Goal: Task Accomplishment & Management: Use online tool/utility

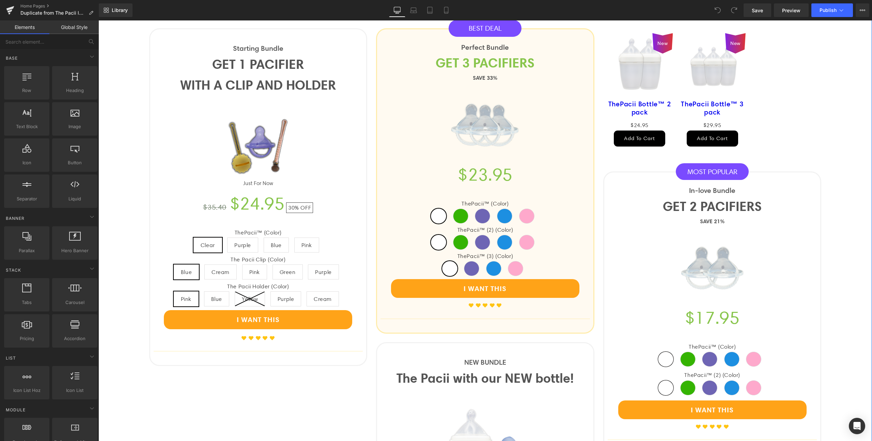
scroll to position [625, 0]
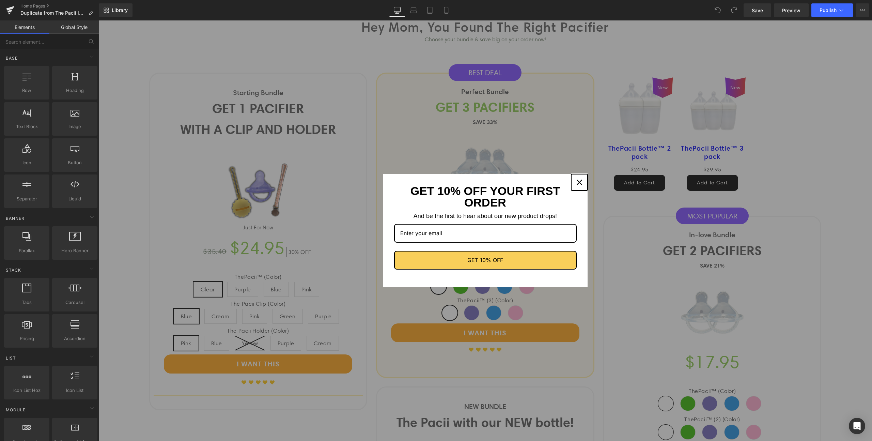
click at [579, 180] on icon "close icon" at bounding box center [579, 182] width 5 height 5
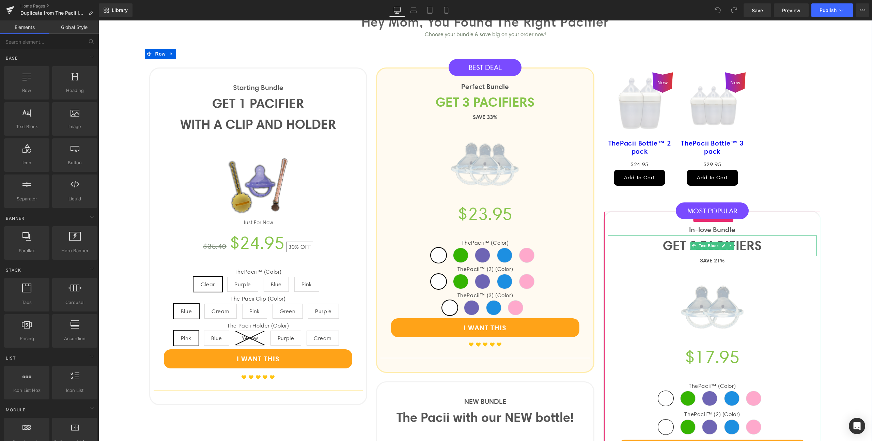
scroll to position [638, 0]
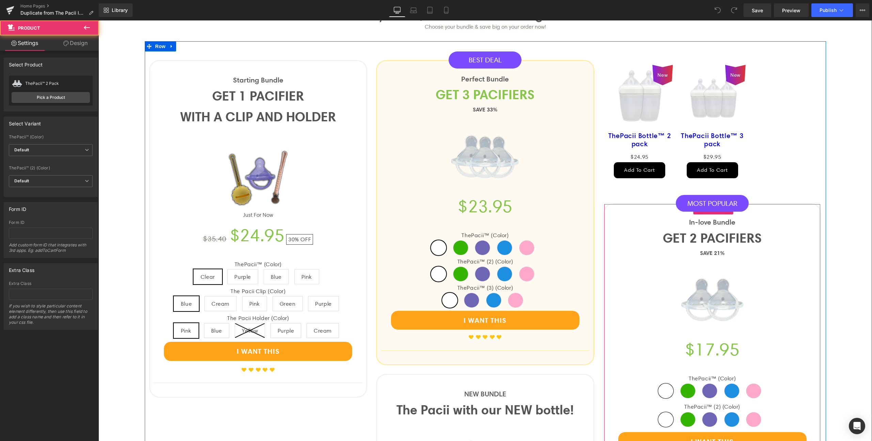
click at [760, 207] on div "In-love Bundle Text Block GET 2 PACIFIERS Text Block SAVE 21% Text Block (P) Im…" at bounding box center [712, 344] width 218 height 283
click at [654, 211] on div "In-love Bundle Text Block GET 2 PACIFIERS Text Block SAVE 21% Text Block (P) Im…" at bounding box center [712, 344] width 218 height 283
click at [49, 98] on link "Pick a Product" at bounding box center [51, 97] width 78 height 11
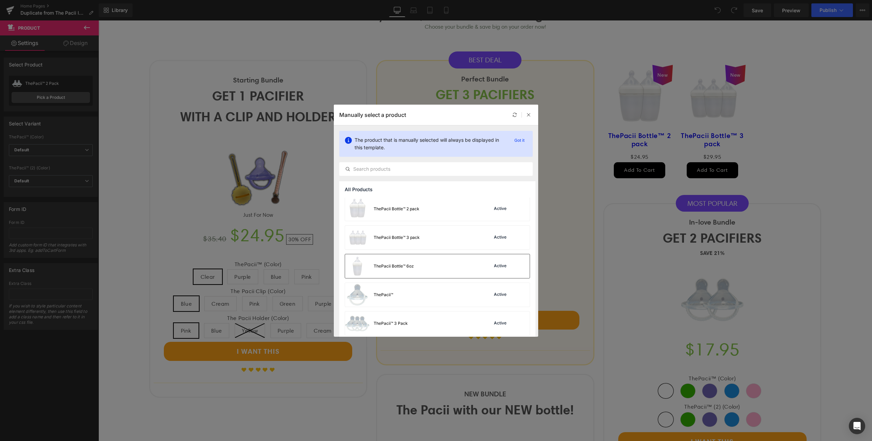
scroll to position [206, 0]
click at [456, 318] on div "ThePacii™ 3 Pack Active" at bounding box center [437, 319] width 185 height 24
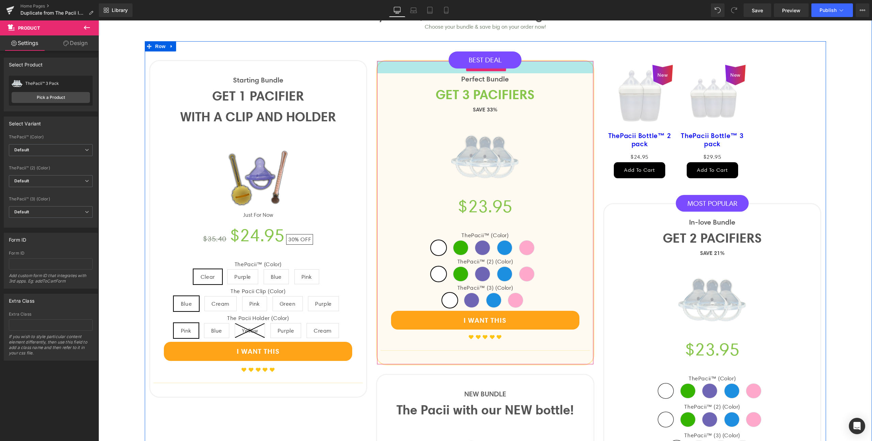
click at [436, 69] on div "36px" at bounding box center [485, 67] width 216 height 12
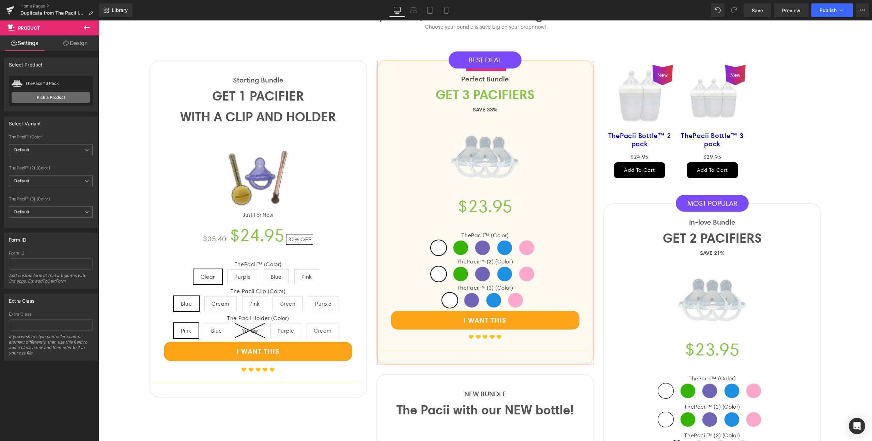
click at [73, 98] on link "Pick a Product" at bounding box center [51, 97] width 78 height 11
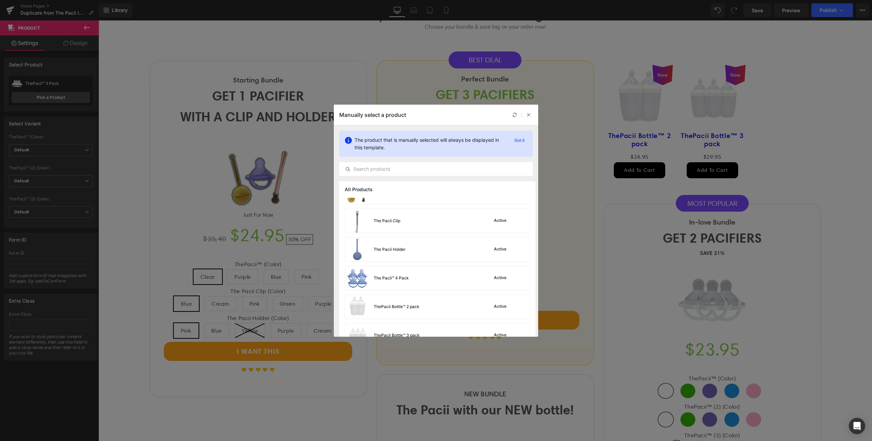
scroll to position [103, 0]
click at [423, 280] on div "The Pacii™ 4 Pack Active" at bounding box center [437, 278] width 185 height 24
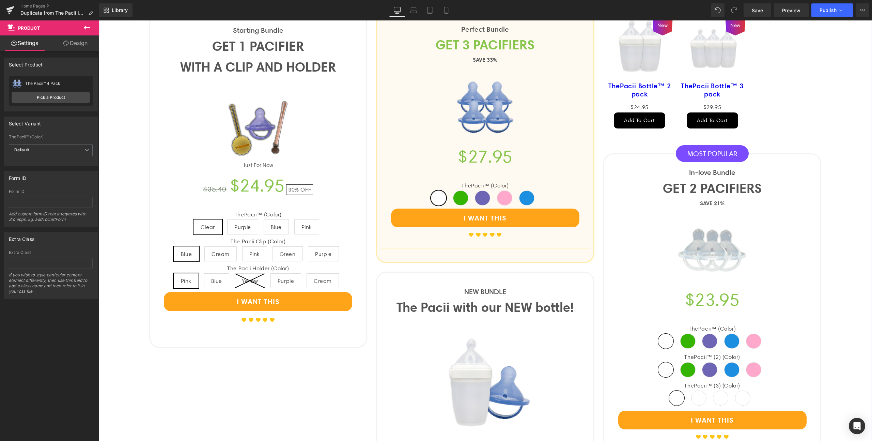
scroll to position [688, 0]
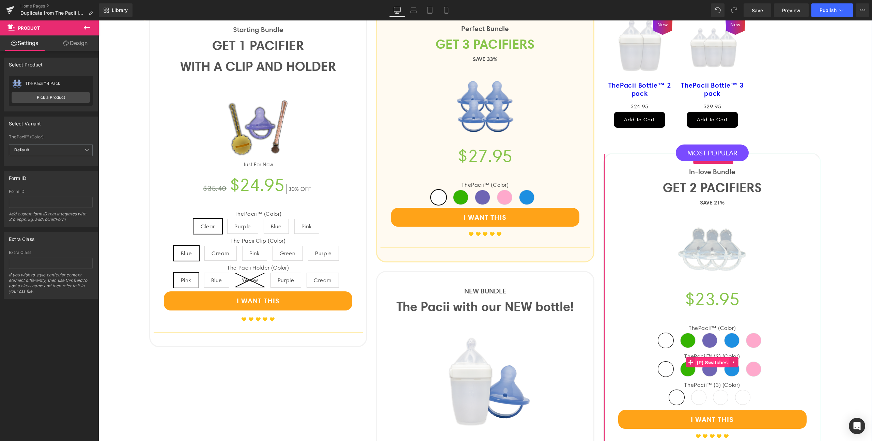
click at [717, 365] on span "(P) Swatches" at bounding box center [712, 362] width 34 height 10
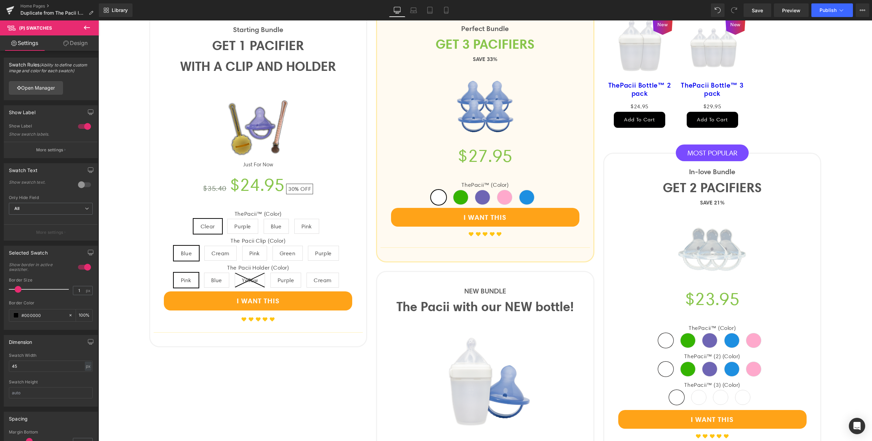
click at [65, 45] on icon at bounding box center [65, 43] width 5 height 5
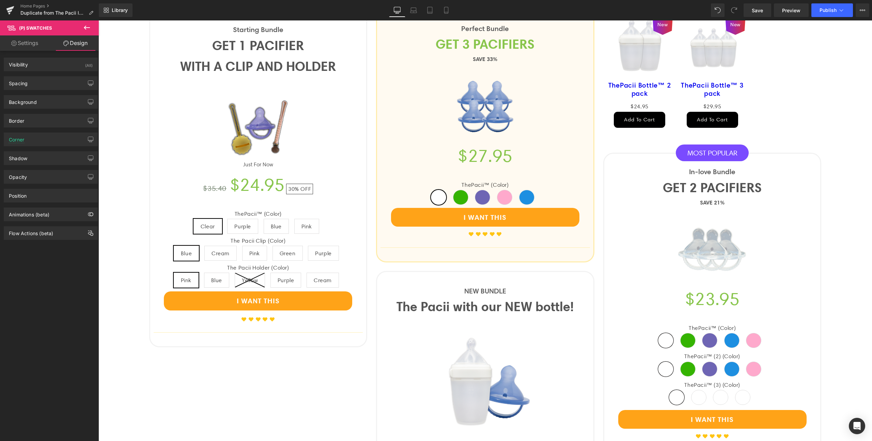
click at [31, 44] on link "Settings" at bounding box center [24, 42] width 49 height 15
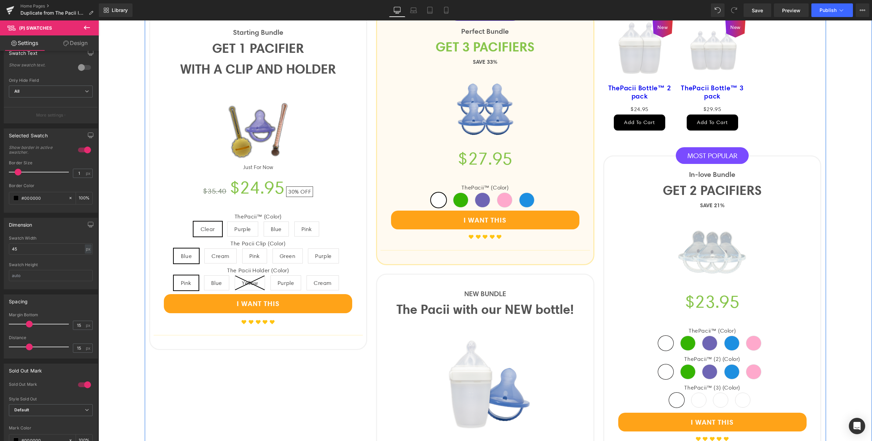
scroll to position [686, 0]
click at [693, 403] on span "Purple" at bounding box center [698, 399] width 15 height 15
click at [720, 399] on span "Blue" at bounding box center [720, 399] width 15 height 15
click at [678, 398] on span "Clear" at bounding box center [676, 399] width 15 height 15
click at [705, 365] on span "(P) Swatches" at bounding box center [712, 364] width 34 height 10
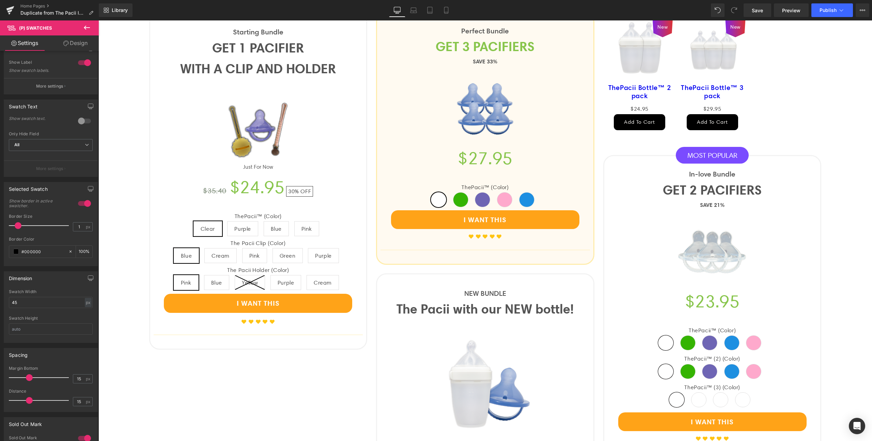
scroll to position [52, 0]
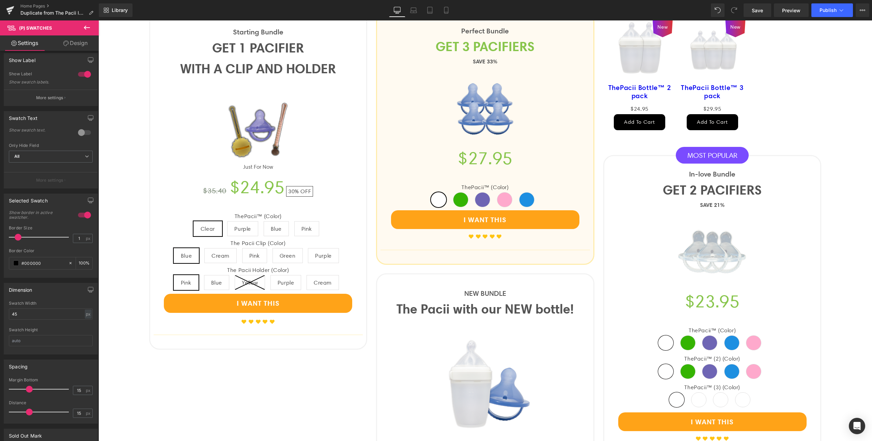
click at [64, 45] on icon at bounding box center [65, 43] width 5 height 5
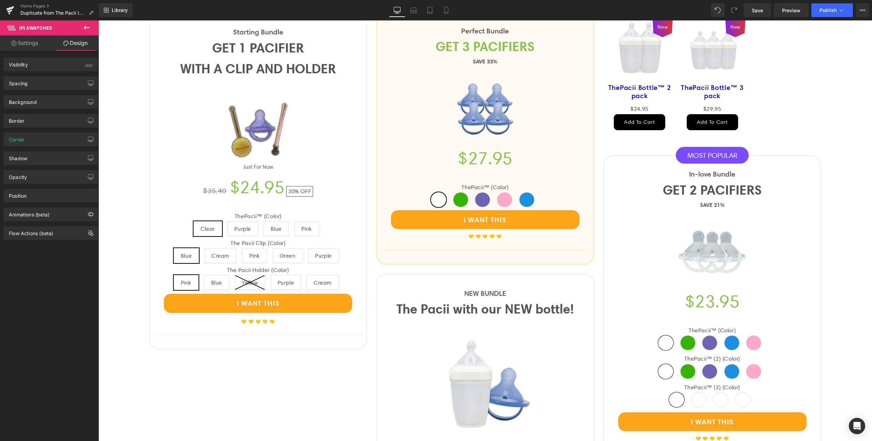
click at [29, 43] on link "Settings" at bounding box center [24, 42] width 49 height 15
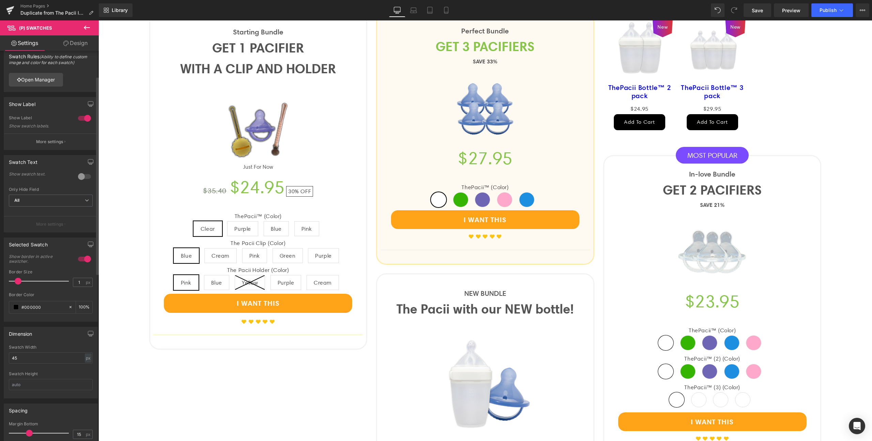
scroll to position [0, 0]
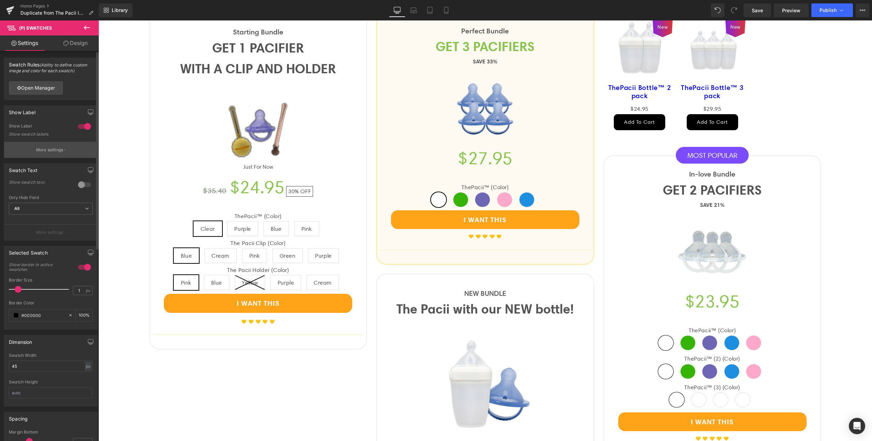
click at [56, 152] on p "More settings" at bounding box center [49, 150] width 27 height 6
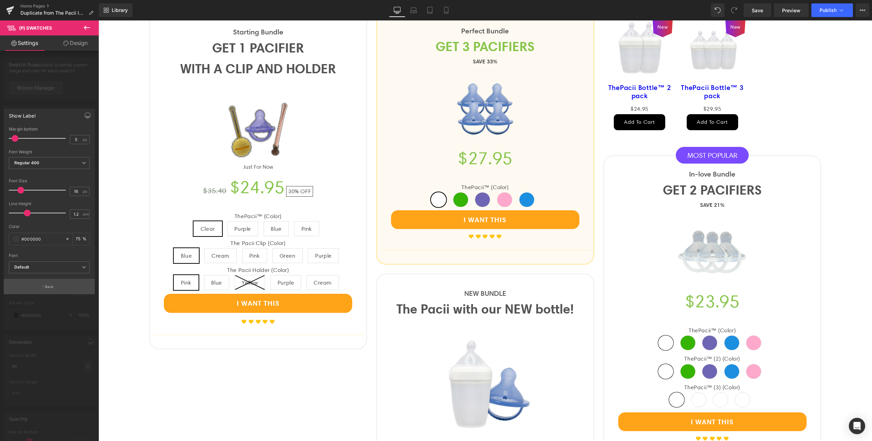
click at [63, 290] on button "Back" at bounding box center [49, 286] width 91 height 15
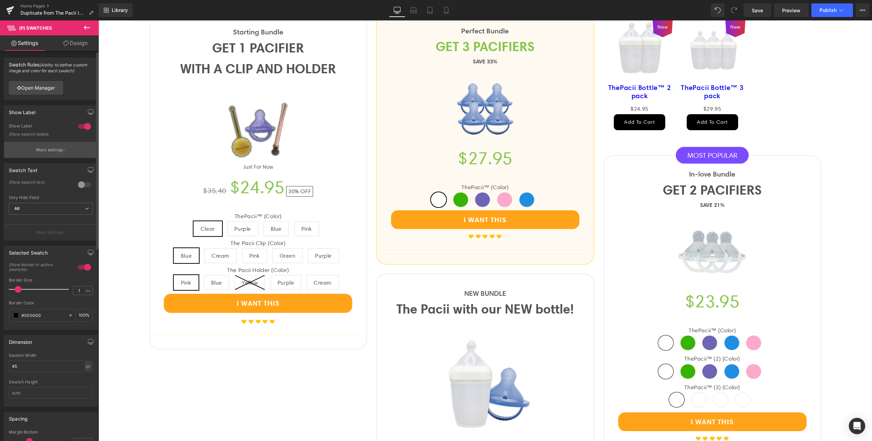
click at [52, 150] on p "More settings" at bounding box center [49, 150] width 27 height 6
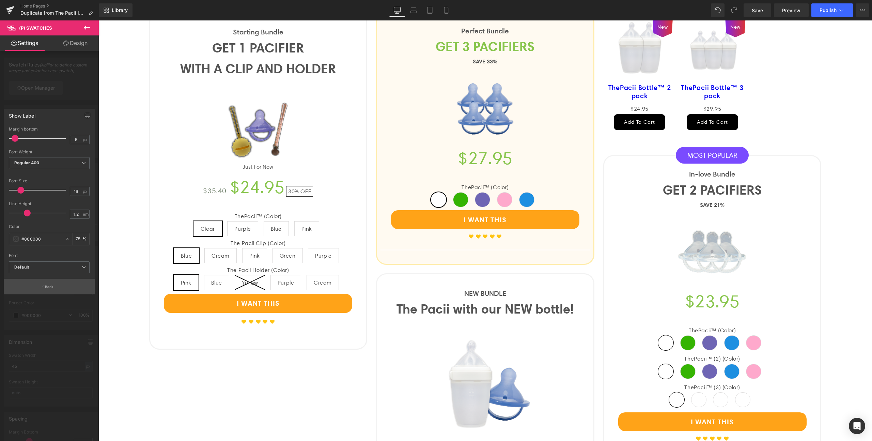
click at [51, 285] on p "Back" at bounding box center [49, 286] width 9 height 5
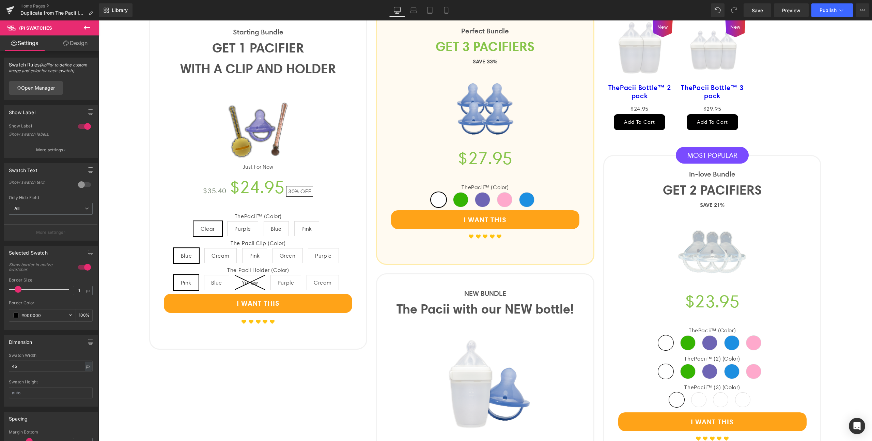
click at [75, 44] on link "Design" at bounding box center [75, 42] width 49 height 15
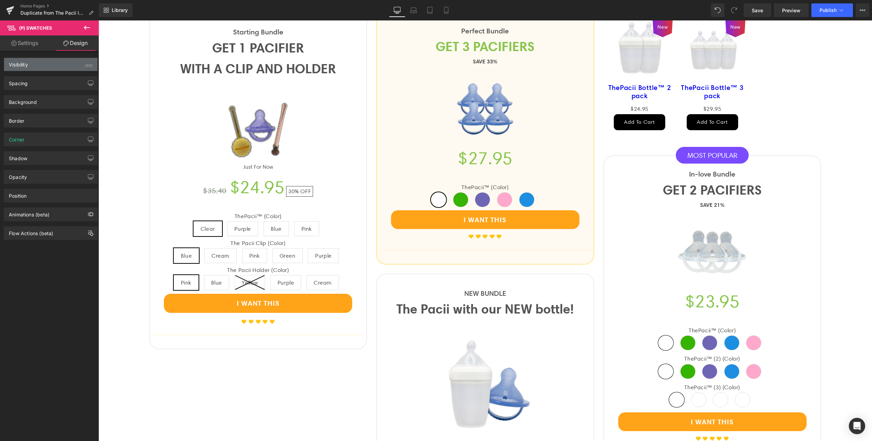
click at [48, 62] on div "Visibility (All)" at bounding box center [50, 64] width 93 height 13
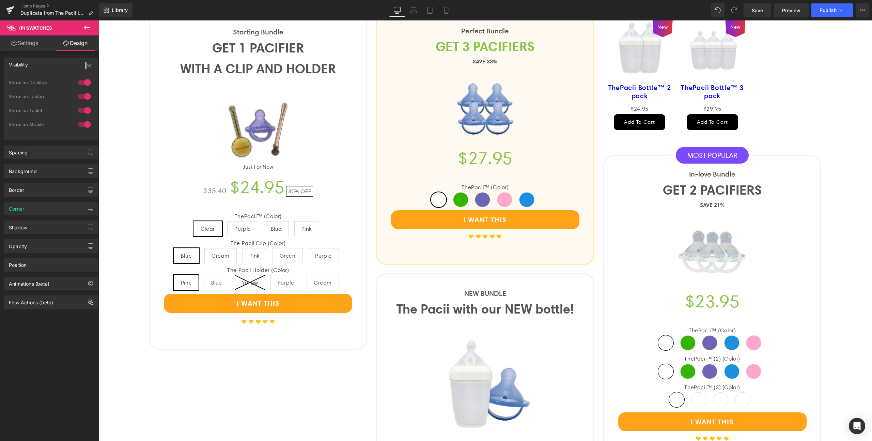
click at [48, 62] on div "Visibility (All)" at bounding box center [50, 64] width 93 height 13
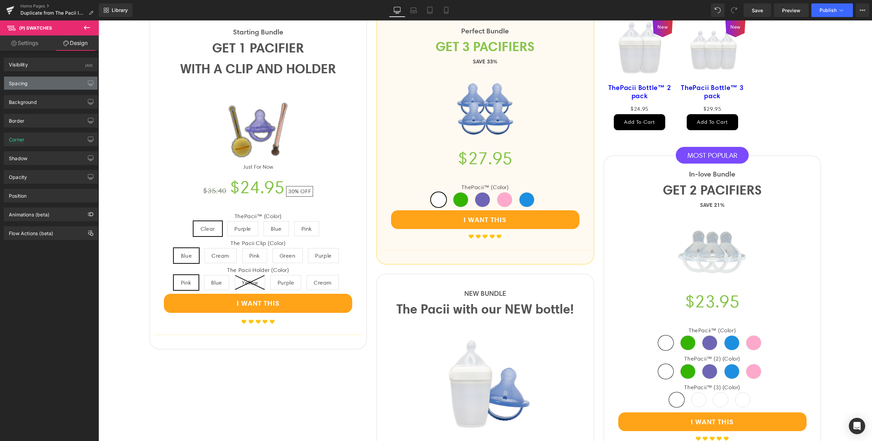
click at [40, 83] on div "Spacing" at bounding box center [50, 83] width 93 height 13
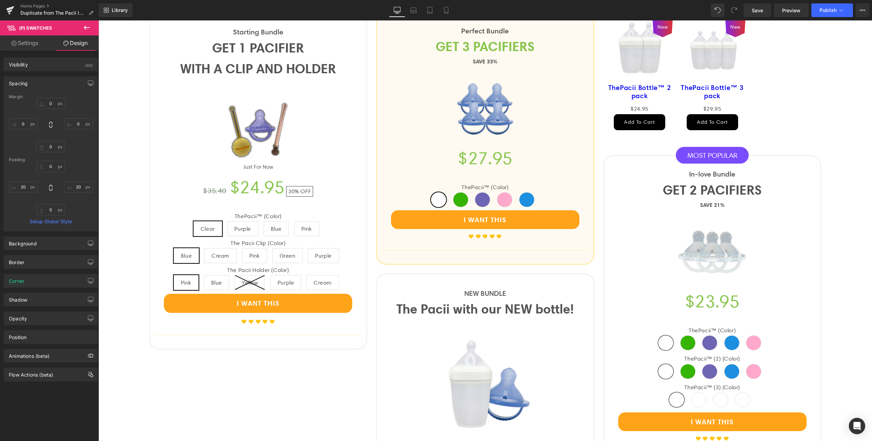
click at [40, 83] on div "Spacing" at bounding box center [50, 83] width 93 height 13
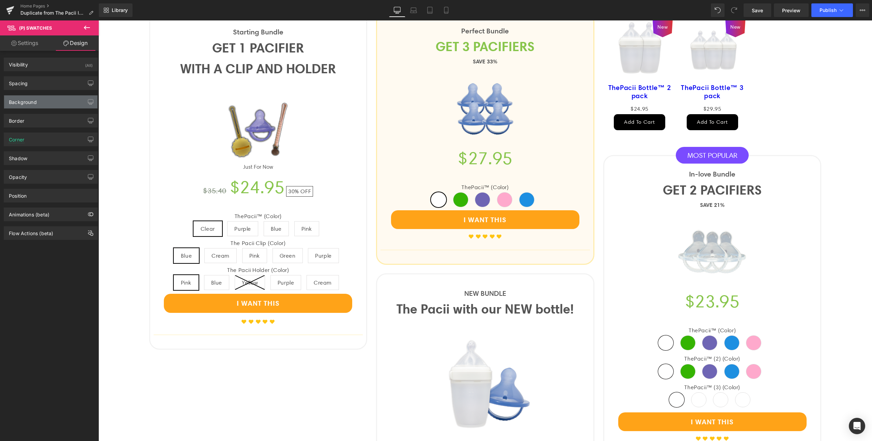
click at [34, 102] on div "Background" at bounding box center [23, 100] width 28 height 10
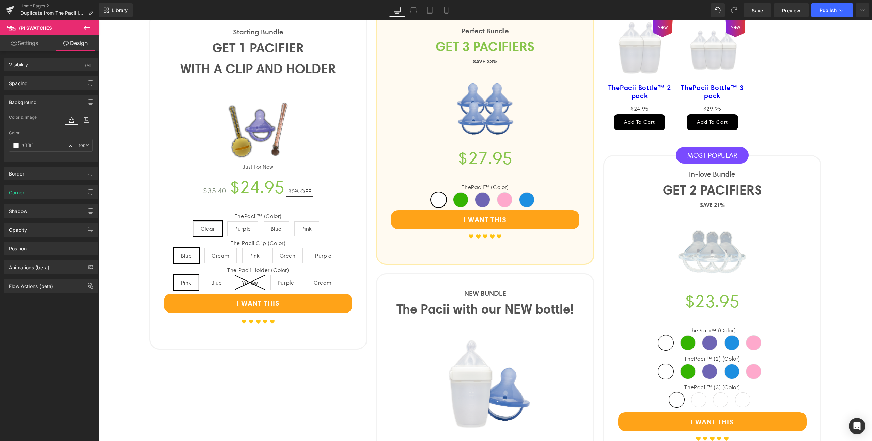
click at [34, 102] on div "Background" at bounding box center [23, 100] width 28 height 10
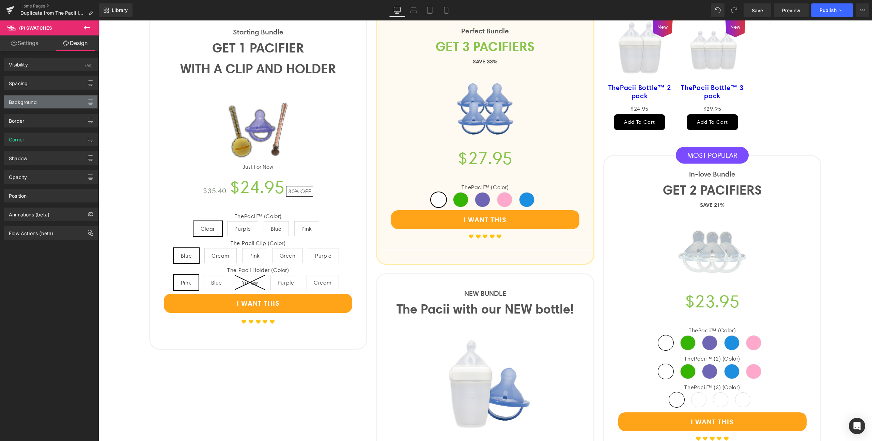
click at [41, 104] on div "Background" at bounding box center [50, 101] width 93 height 13
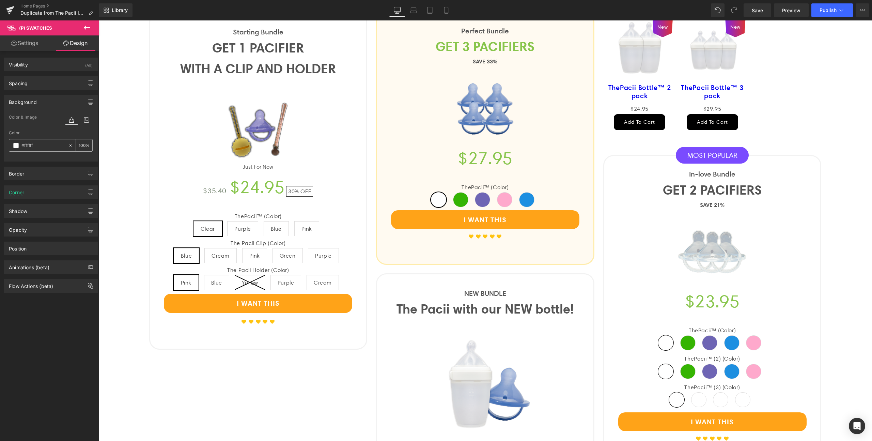
click at [15, 147] on span at bounding box center [15, 145] width 5 height 5
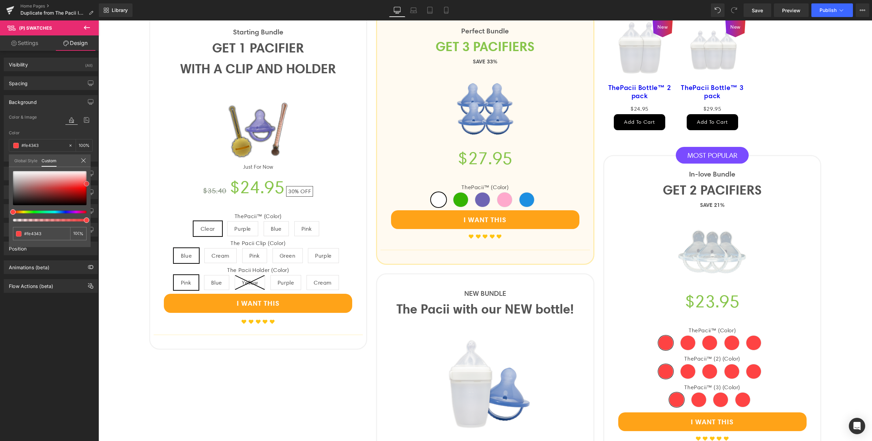
drag, startPoint x: 78, startPoint y: 183, endPoint x: 87, endPoint y: 184, distance: 8.9
click at [87, 184] on div at bounding box center [50, 188] width 74 height 34
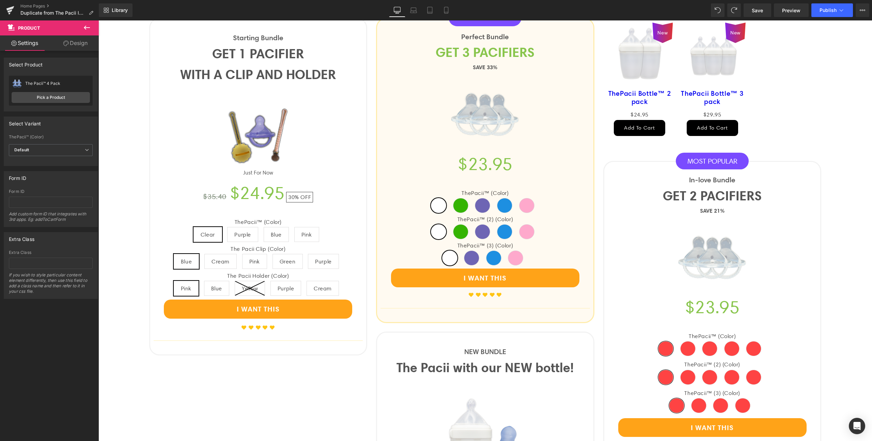
scroll to position [681, 0]
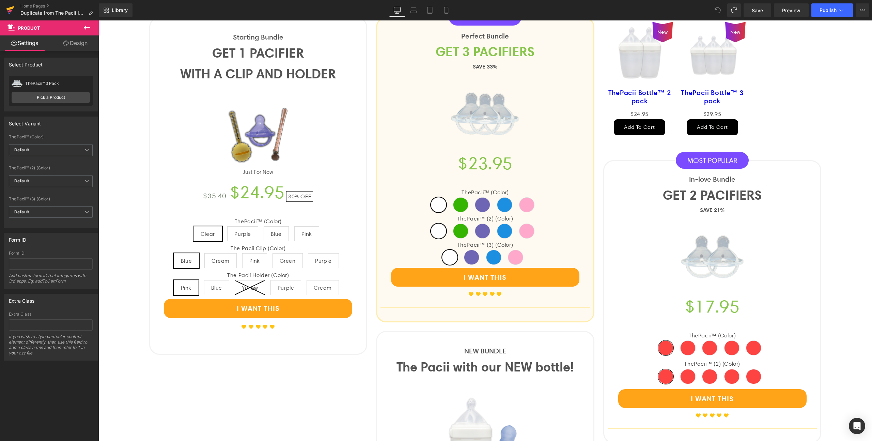
click at [12, 12] on icon at bounding box center [10, 10] width 8 height 17
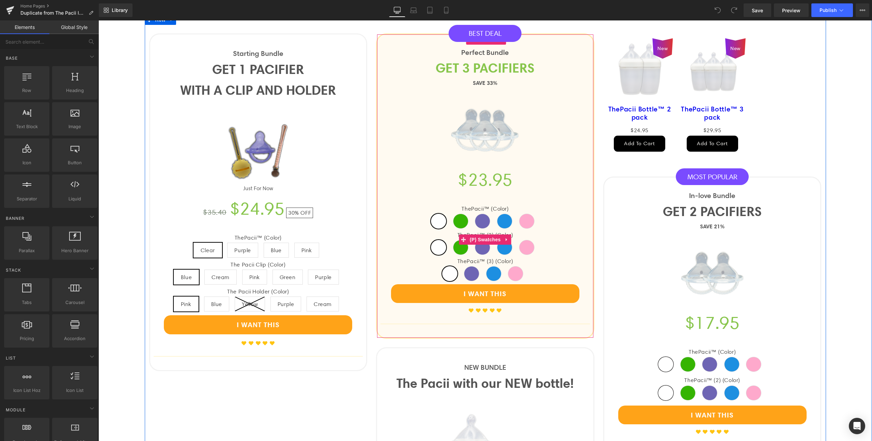
scroll to position [663, 0]
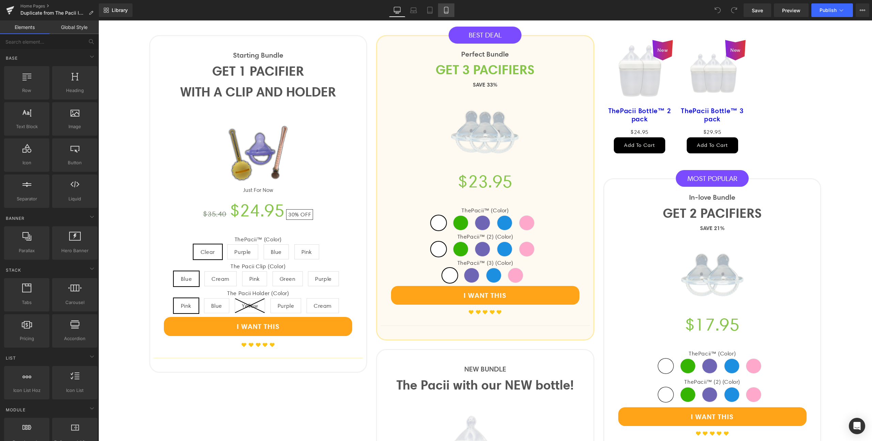
click at [448, 11] on icon at bounding box center [446, 10] width 7 height 7
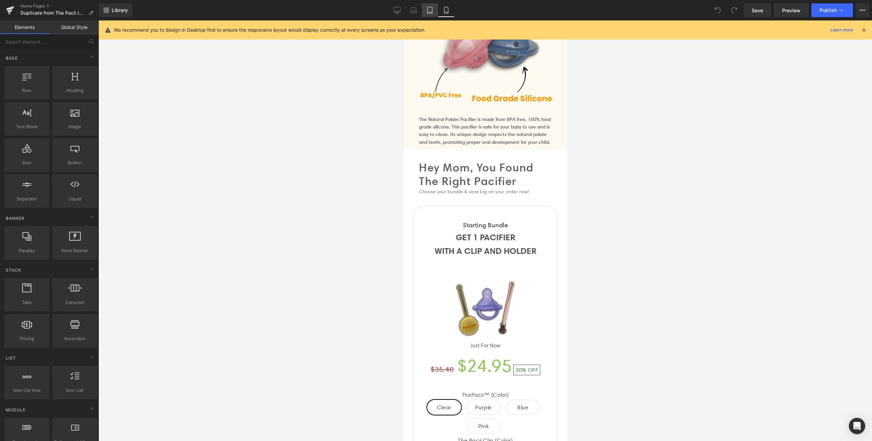
click at [435, 10] on link "Tablet" at bounding box center [430, 10] width 16 height 14
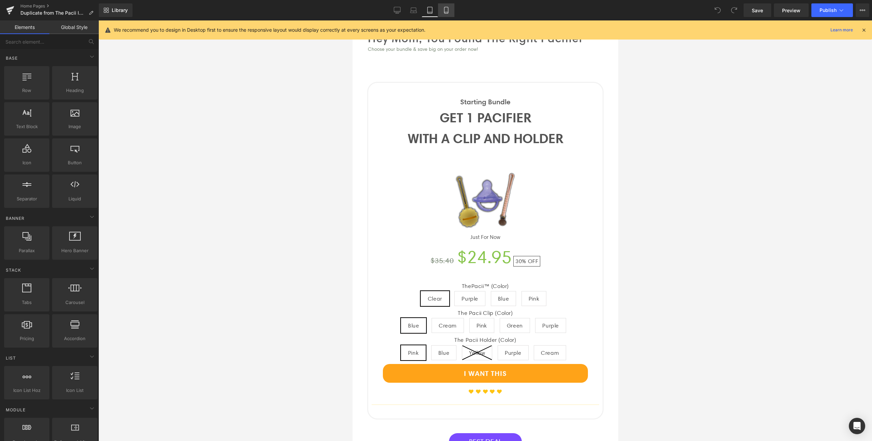
click at [447, 12] on icon at bounding box center [446, 12] width 4 height 0
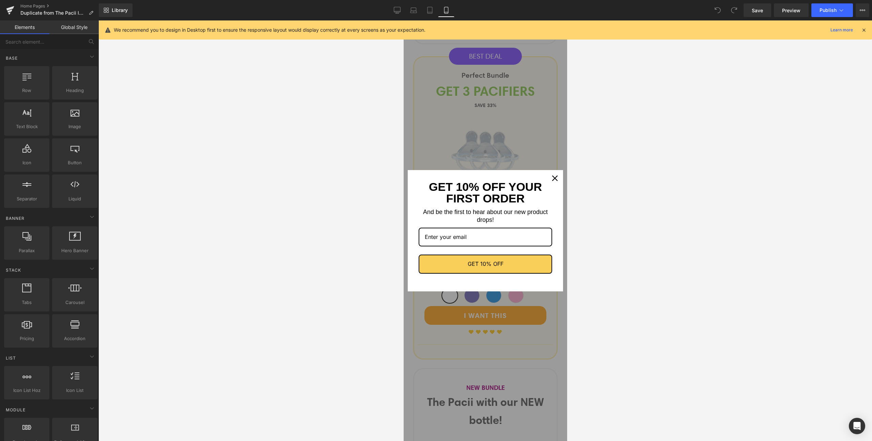
scroll to position [1178, 0]
click at [552, 178] on icon "close icon" at bounding box center [554, 177] width 5 height 5
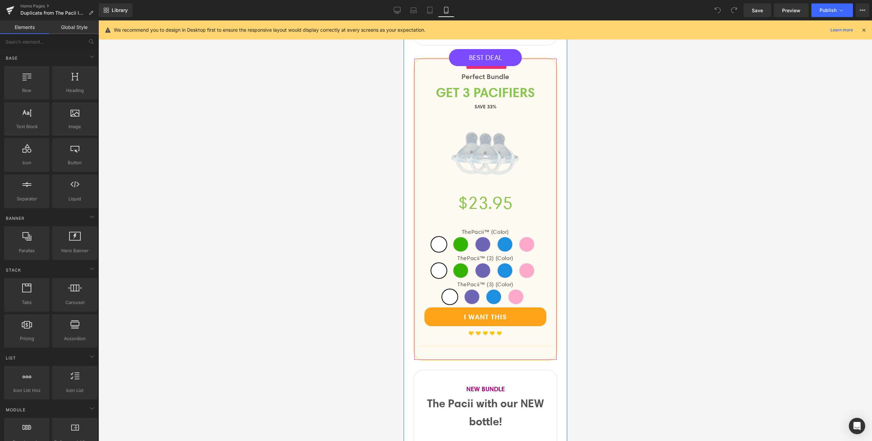
click at [433, 76] on div "Perfect Bundle Text Block GET 3 PACIFIERS Text Block SAVE 33% Text Block (P) Im…" at bounding box center [485, 209] width 144 height 303
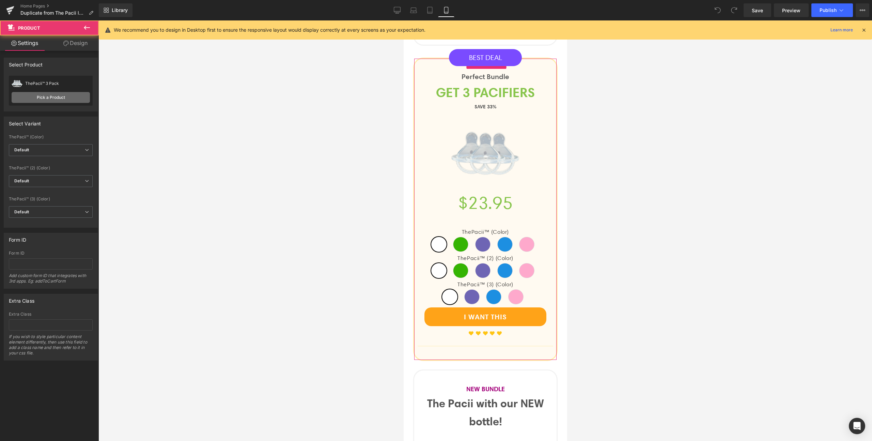
click at [70, 94] on link "Pick a Product" at bounding box center [51, 97] width 78 height 11
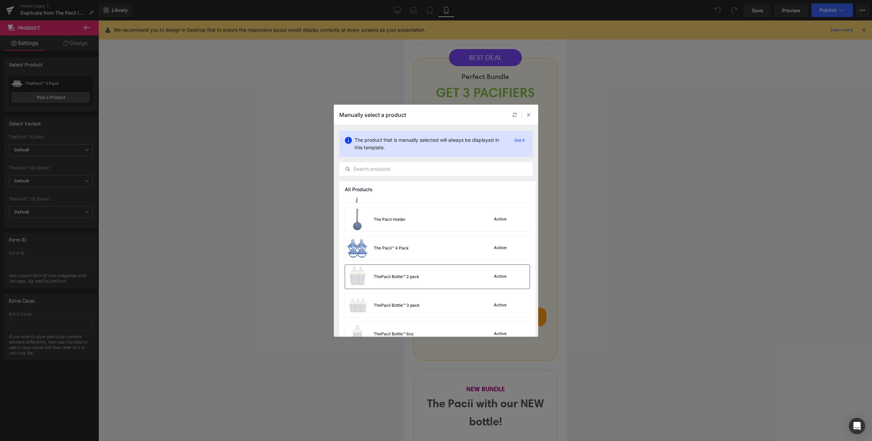
scroll to position [129, 0]
click at [424, 253] on div "The Pacii™ 4 Pack Active" at bounding box center [437, 252] width 185 height 24
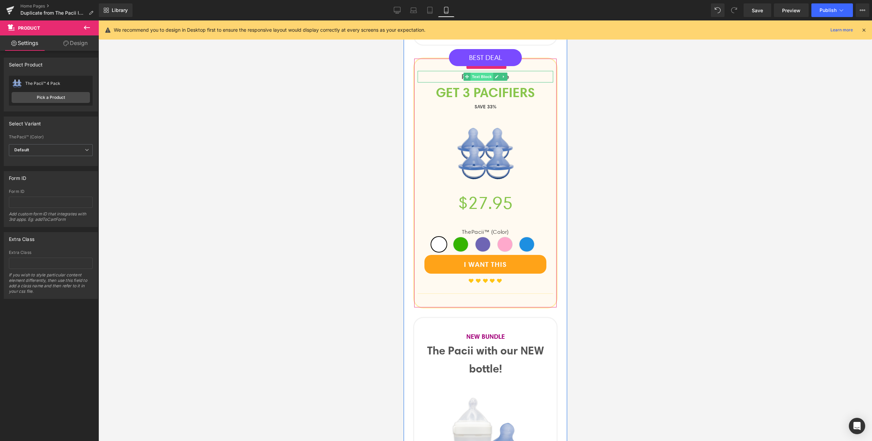
click at [485, 81] on span "Text Block" at bounding box center [481, 77] width 22 height 8
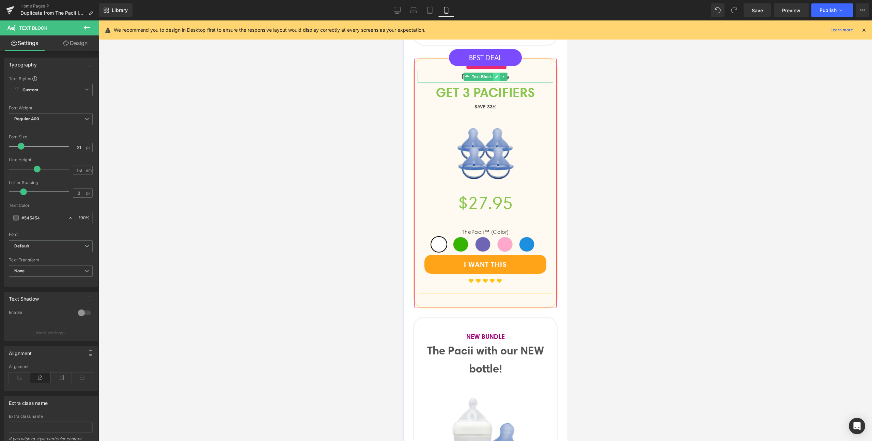
click at [495, 79] on icon at bounding box center [497, 77] width 4 height 4
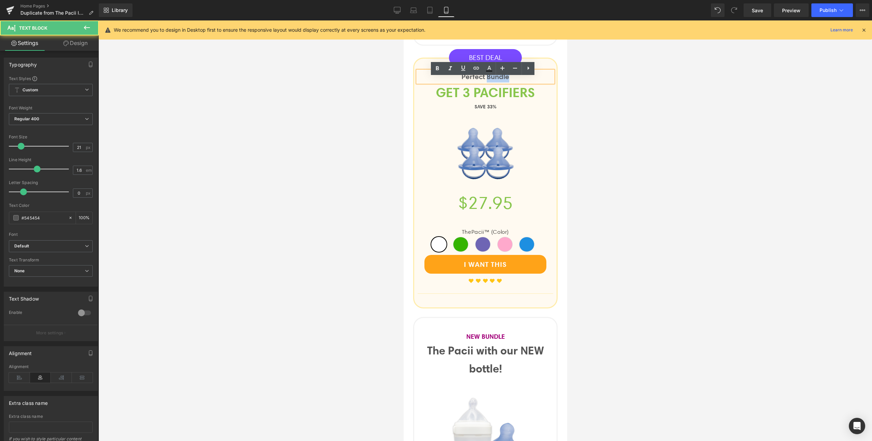
drag, startPoint x: 511, startPoint y: 83, endPoint x: 486, endPoint y: 85, distance: 25.6
click at [486, 82] on p "Perfect Bundle" at bounding box center [485, 77] width 136 height 12
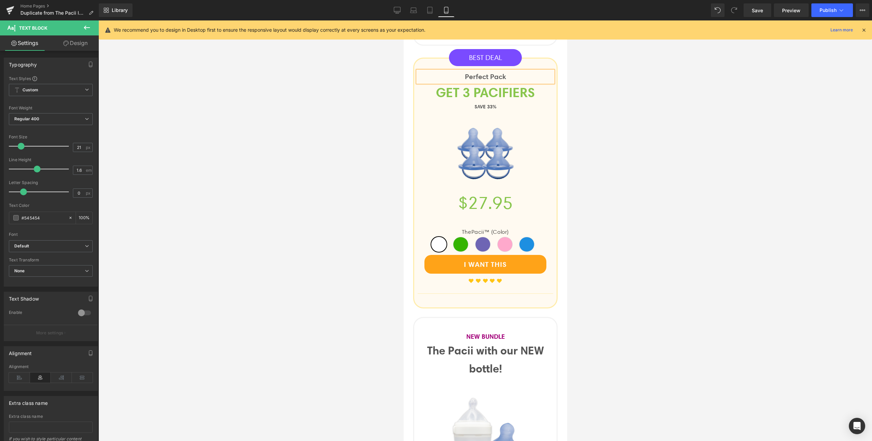
click at [648, 156] on div at bounding box center [485, 230] width 774 height 420
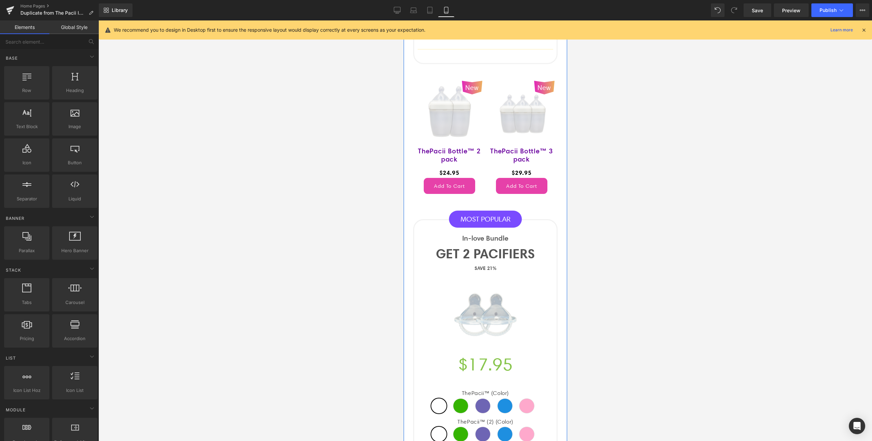
scroll to position [1795, 0]
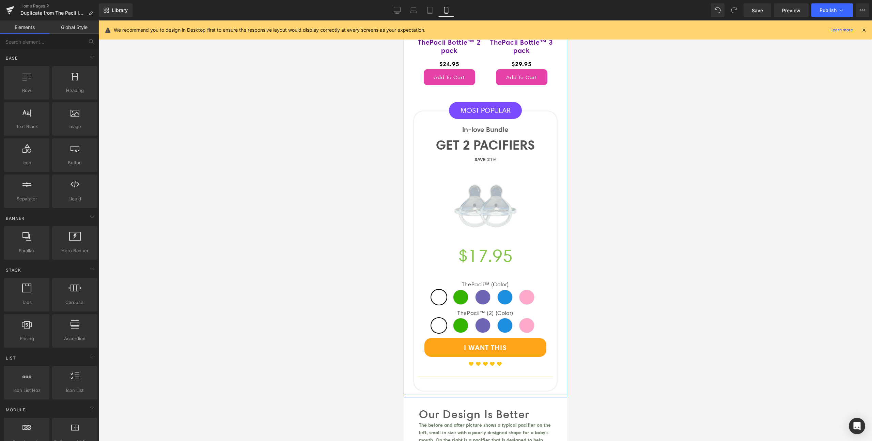
click at [480, 156] on p "GET 2 PACIFIERS" at bounding box center [485, 145] width 136 height 21
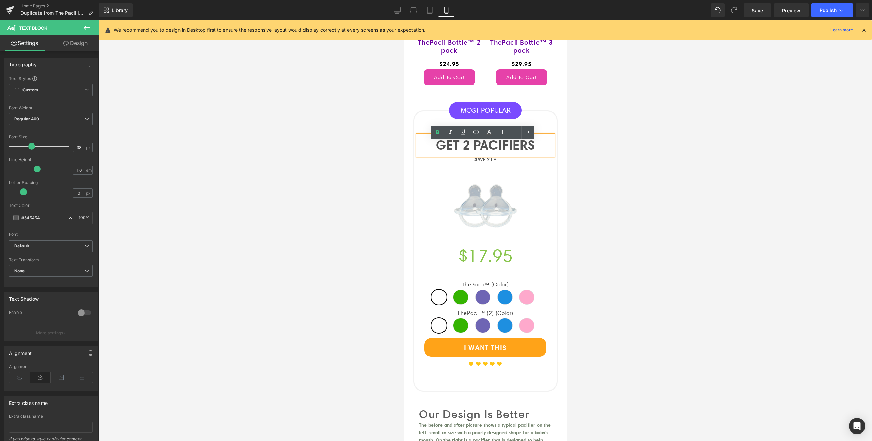
click at [422, 124] on div "In-love Bundle Text Block GET 2 PACIFIERS Text Block SAVE 21% Text Block (P) Im…" at bounding box center [485, 250] width 144 height 281
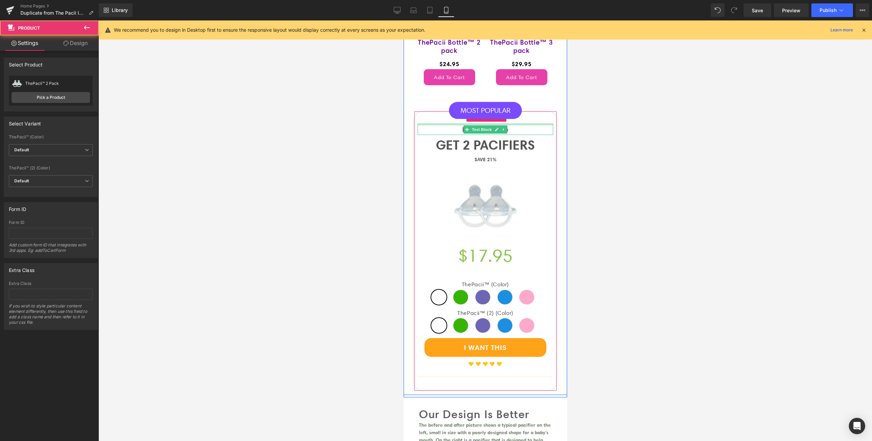
click at [428, 125] on div at bounding box center [485, 125] width 136 height 2
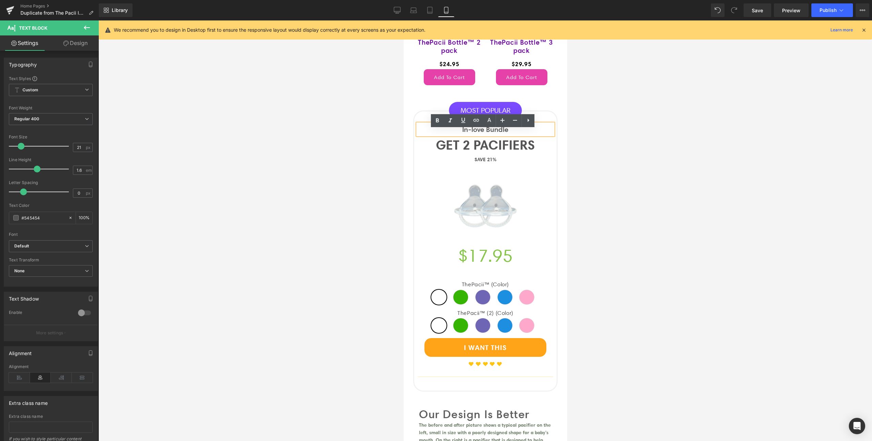
click at [421, 124] on div "In-love Bundle Text Block GET 2 PACIFIERS Text Block SAVE 21% Text Block (P) Im…" at bounding box center [485, 250] width 144 height 281
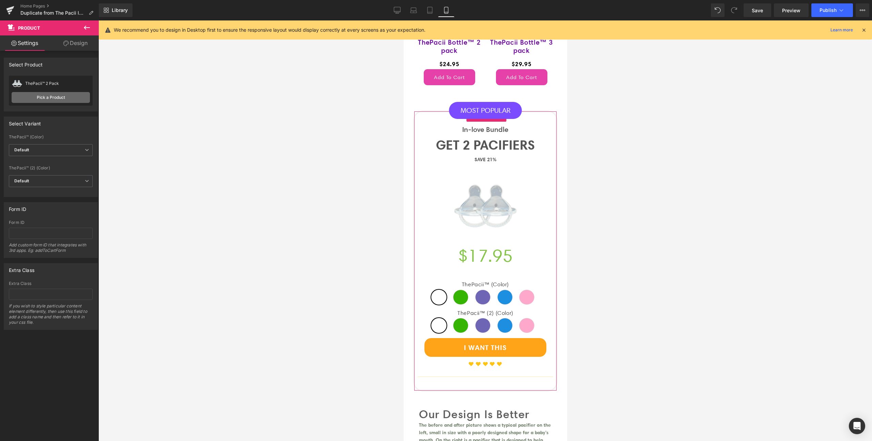
click at [56, 97] on link "Pick a Product" at bounding box center [51, 97] width 78 height 11
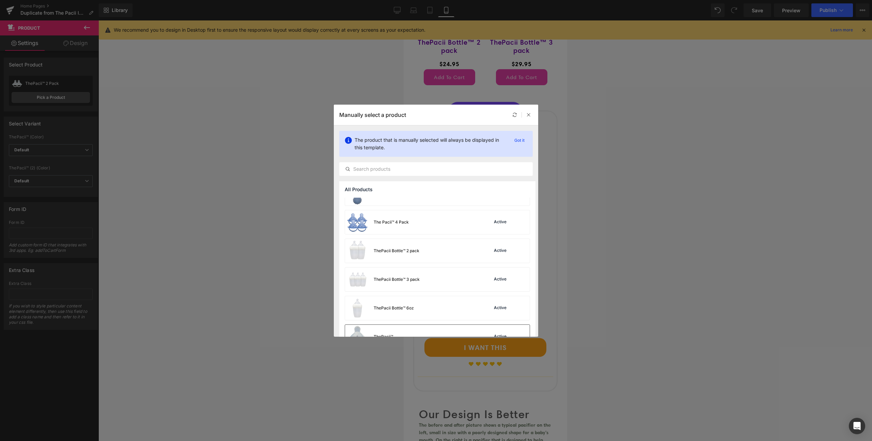
scroll to position [206, 0]
click at [434, 318] on div "ThePacii™ 3 Pack Active" at bounding box center [437, 319] width 185 height 24
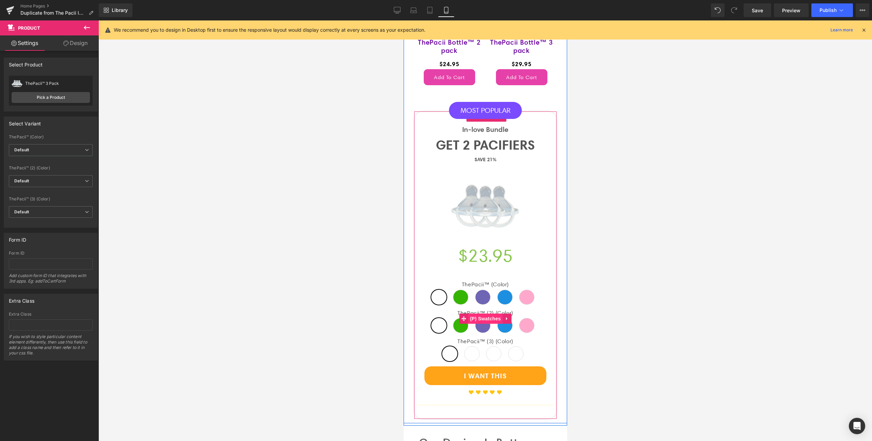
click at [487, 324] on span "(P) Swatches" at bounding box center [485, 318] width 34 height 10
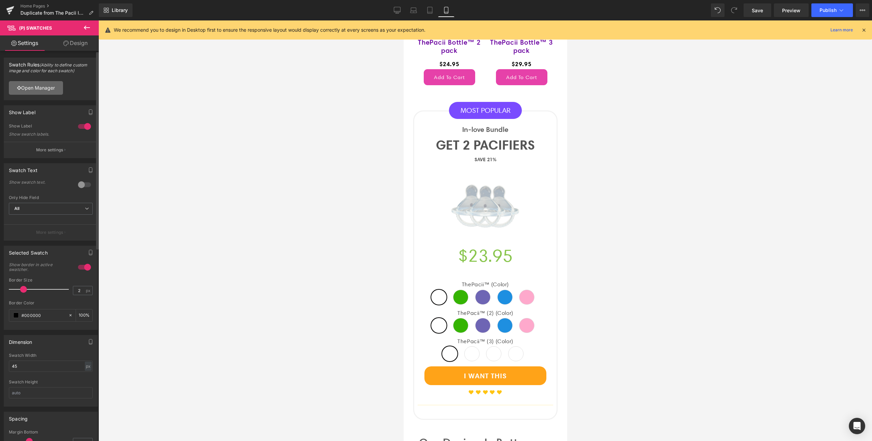
click at [29, 91] on link "Open Manager" at bounding box center [36, 88] width 54 height 14
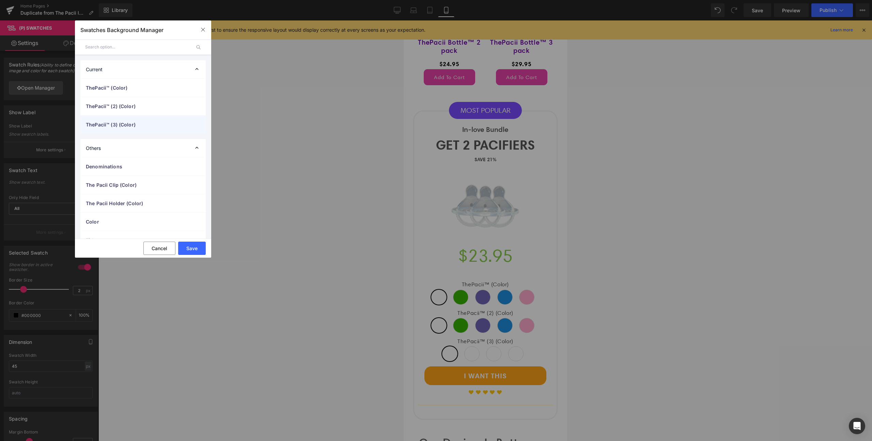
click at [124, 126] on span "ThePacii™ (3) (Color)" at bounding box center [136, 124] width 101 height 7
click at [125, 110] on div "ThePacii™ (2) (Color)" at bounding box center [142, 106] width 125 height 18
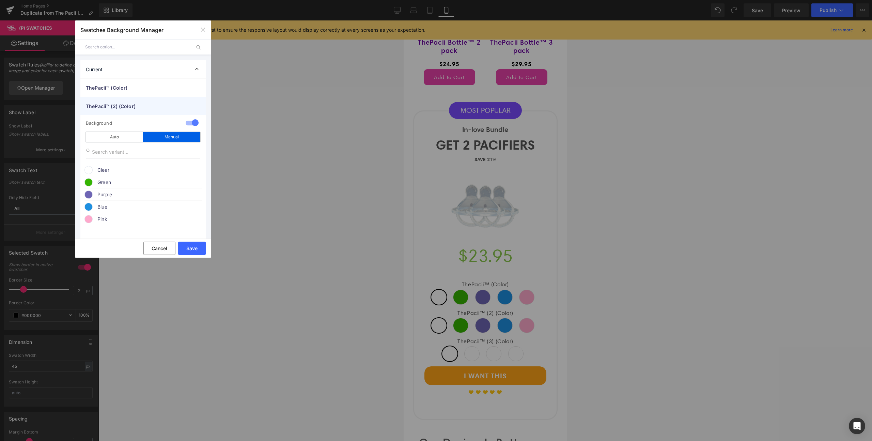
click at [126, 107] on span "ThePacii™ (2) (Color)" at bounding box center [136, 106] width 101 height 7
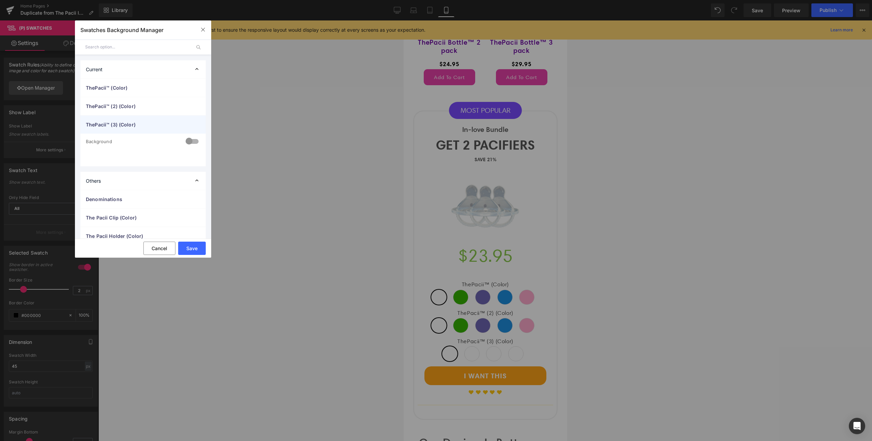
click at [122, 121] on div "ThePacii™ (3) (Color)" at bounding box center [142, 125] width 125 height 18
click at [139, 124] on span "ThePacii™ (3) (Color)" at bounding box center [136, 124] width 101 height 7
click at [191, 141] on div at bounding box center [192, 141] width 16 height 13
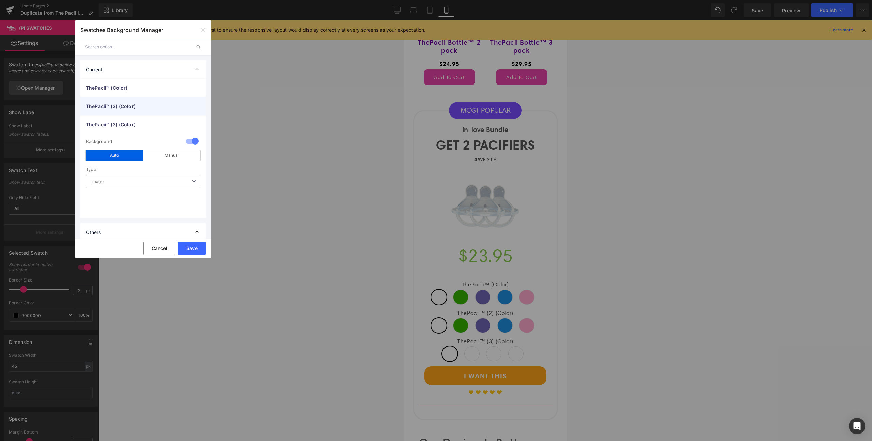
click at [126, 107] on span "ThePacii™ (2) (Color)" at bounding box center [136, 106] width 101 height 7
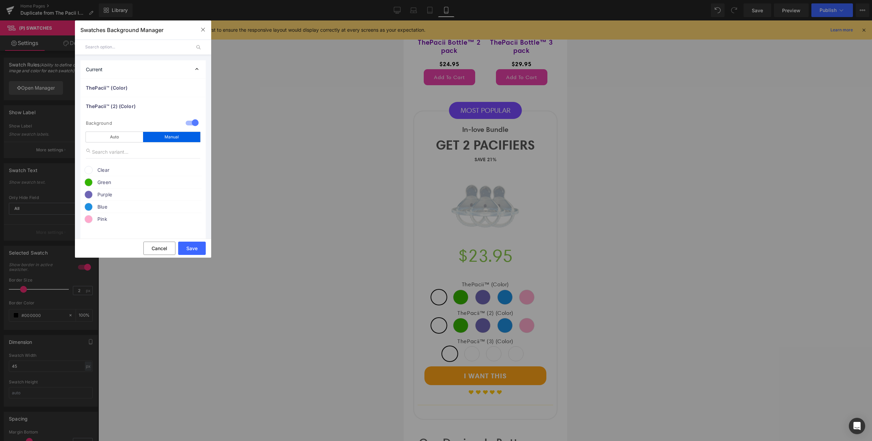
click at [100, 171] on span "Clear" at bounding box center [149, 170] width 104 height 8
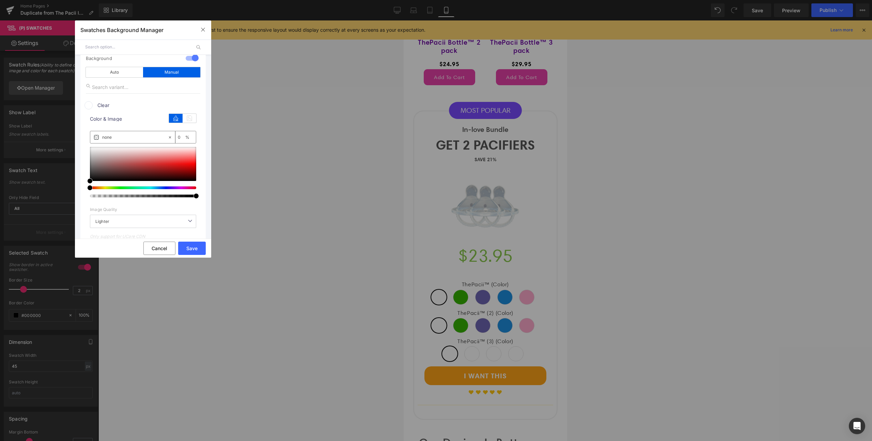
scroll to position [85, 0]
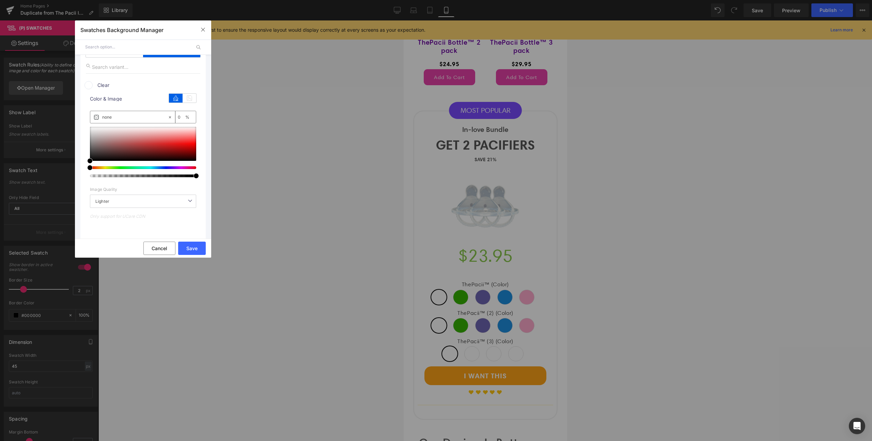
click at [103, 83] on span "Clear" at bounding box center [149, 85] width 104 height 8
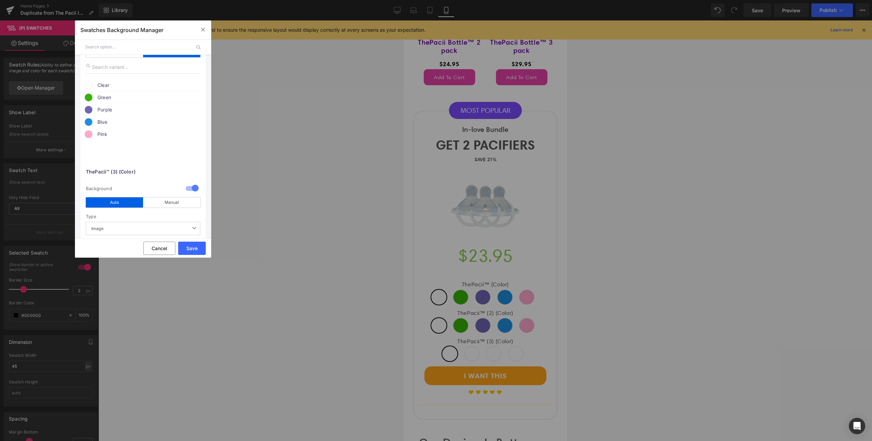
click at [106, 95] on span "Green" at bounding box center [149, 97] width 104 height 8
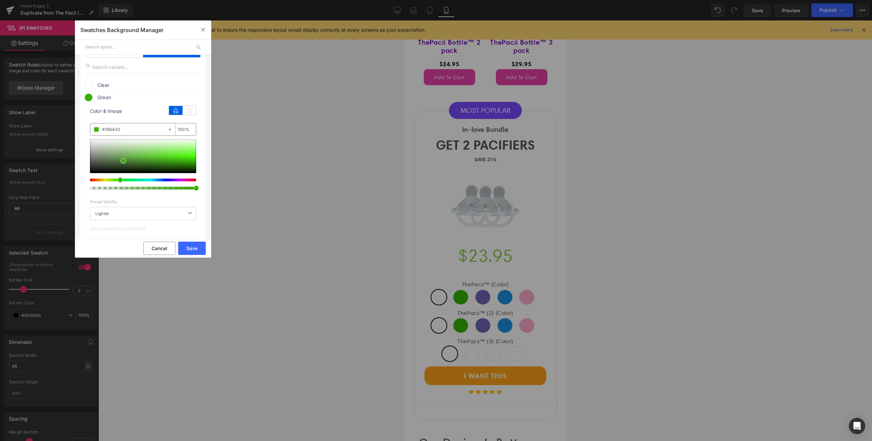
drag, startPoint x: 127, startPoint y: 129, endPoint x: 96, endPoint y: 125, distance: 30.6
click at [96, 125] on div "#35b402" at bounding box center [128, 129] width 77 height 12
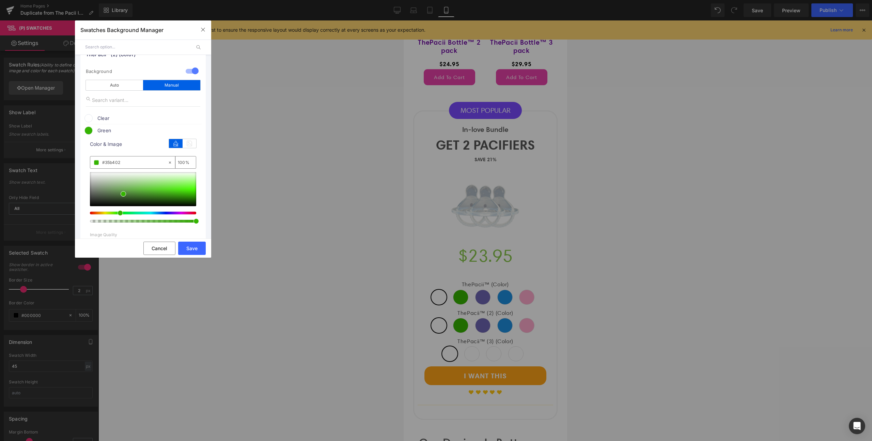
scroll to position [33, 0]
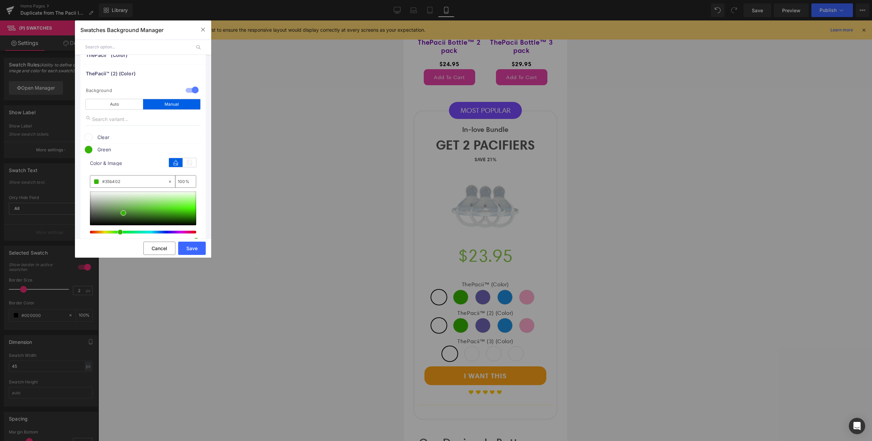
click at [120, 149] on span "Green" at bounding box center [149, 149] width 104 height 8
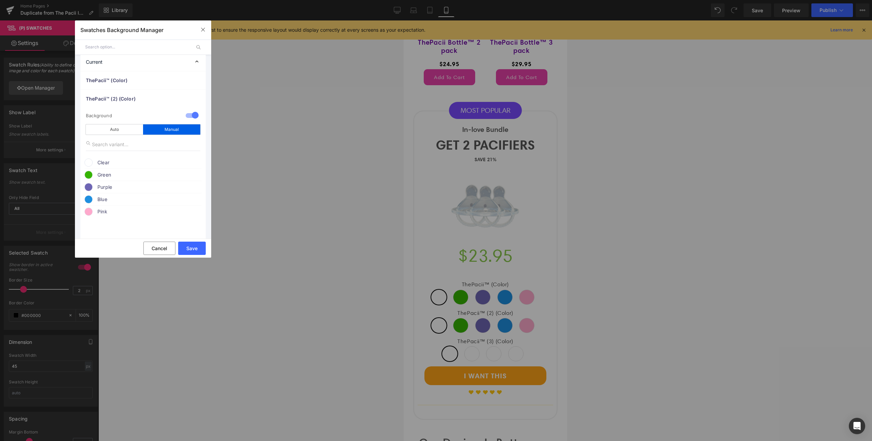
scroll to position [0, 0]
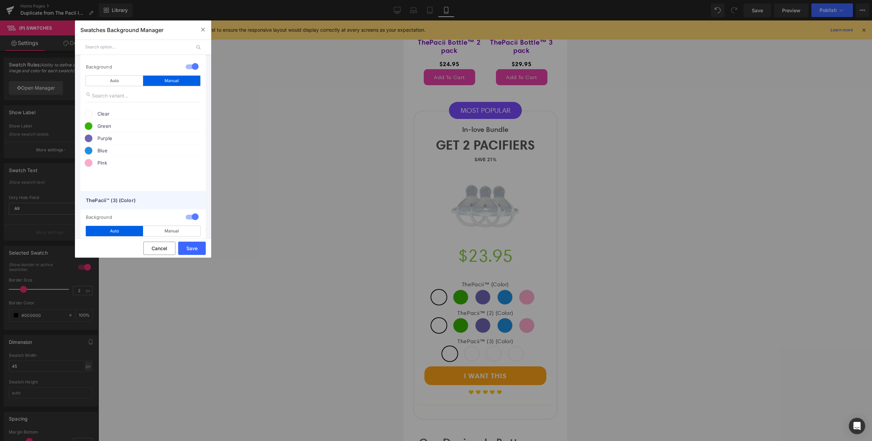
click at [121, 196] on div "ThePacii™ (3) (Color)" at bounding box center [142, 200] width 125 height 18
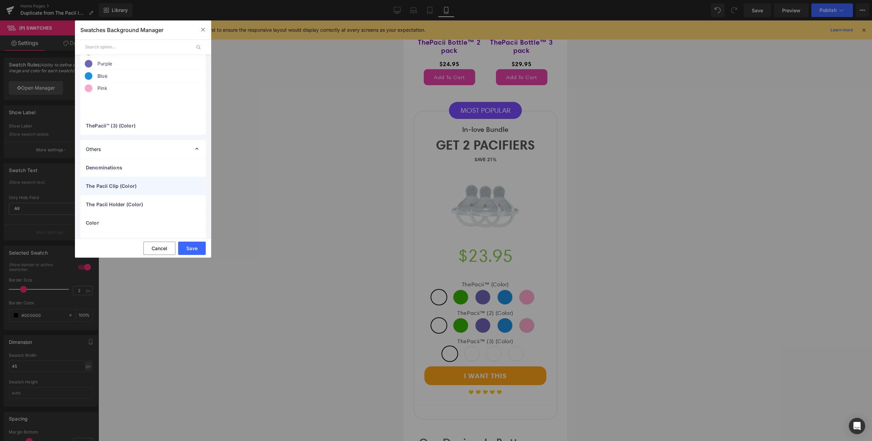
scroll to position [132, 0]
click at [124, 126] on span "ThePacii™ (3) (Color)" at bounding box center [136, 124] width 101 height 7
click at [123, 180] on span "Image" at bounding box center [143, 181] width 114 height 13
click at [108, 205] on li "Color" at bounding box center [143, 206] width 114 height 10
click at [154, 157] on div "Manual" at bounding box center [171, 155] width 57 height 10
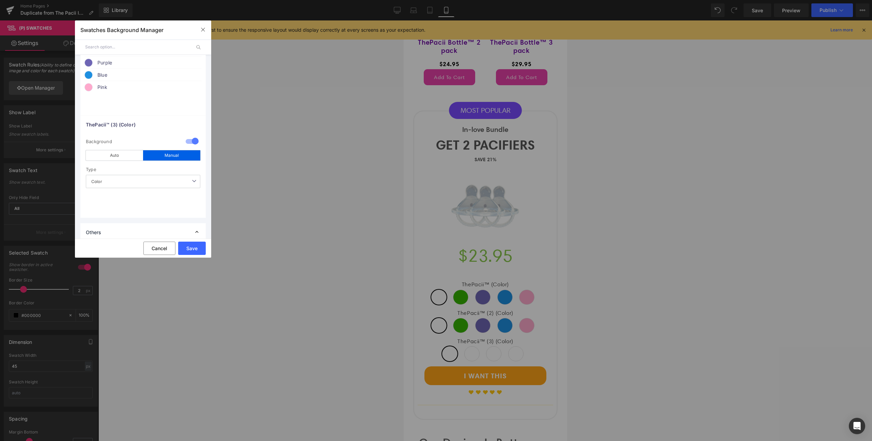
click at [111, 180] on div "0 Background auto Auto Manual Image Color Type Color Image Color Clear color Pu…" at bounding box center [142, 176] width 125 height 84
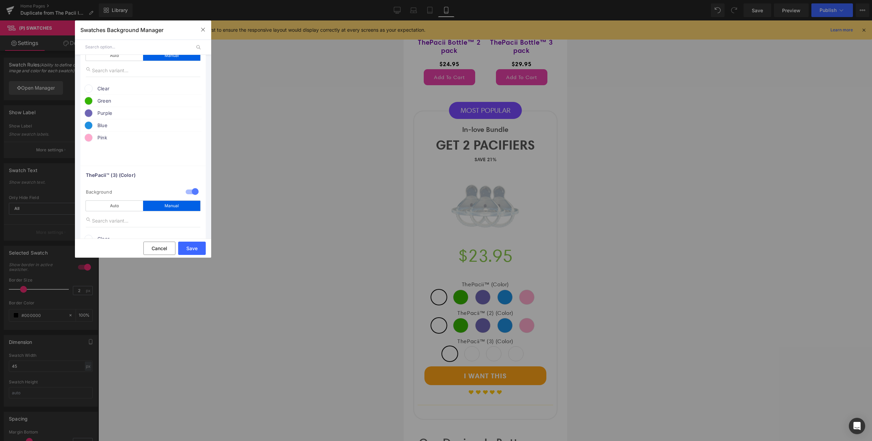
scroll to position [81, 0]
click at [110, 113] on span "Purple" at bounding box center [149, 114] width 104 height 8
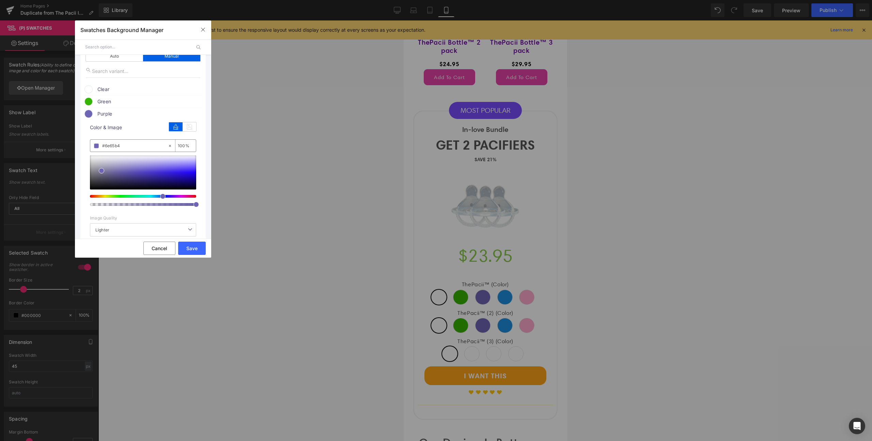
drag, startPoint x: 123, startPoint y: 147, endPoint x: 98, endPoint y: 143, distance: 25.2
click at [98, 143] on div "#6e65b4" at bounding box center [128, 146] width 77 height 12
click at [103, 114] on span "Purple" at bounding box center [149, 114] width 104 height 8
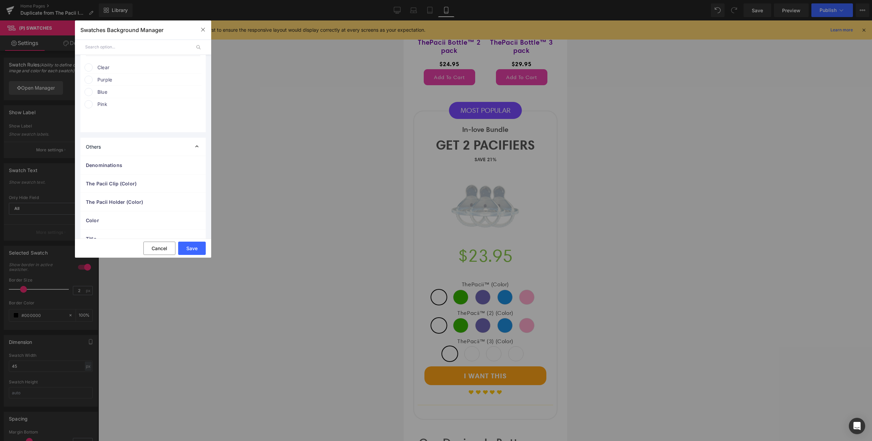
scroll to position [253, 0]
click at [113, 82] on span "Purple" at bounding box center [149, 79] width 104 height 8
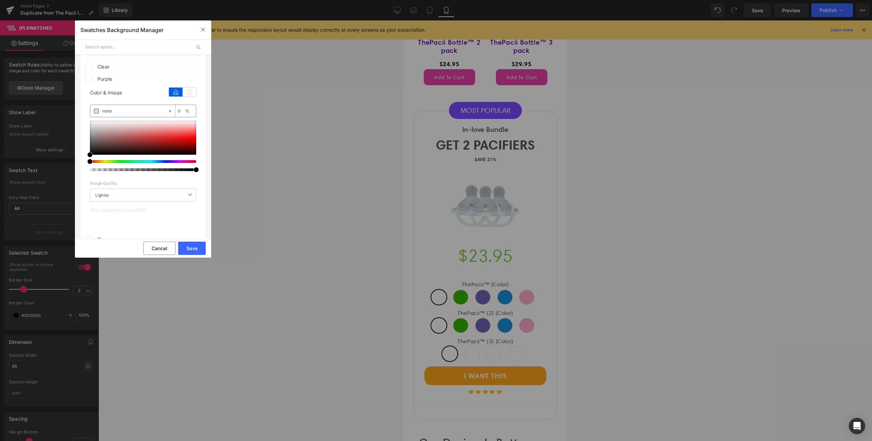
click at [117, 111] on input "none" at bounding box center [134, 110] width 65 height 7
paste input "#6e65b4"
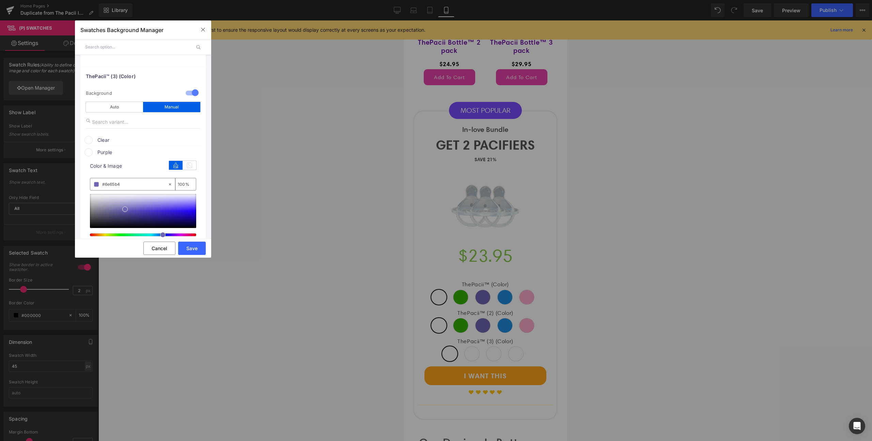
scroll to position [174, 0]
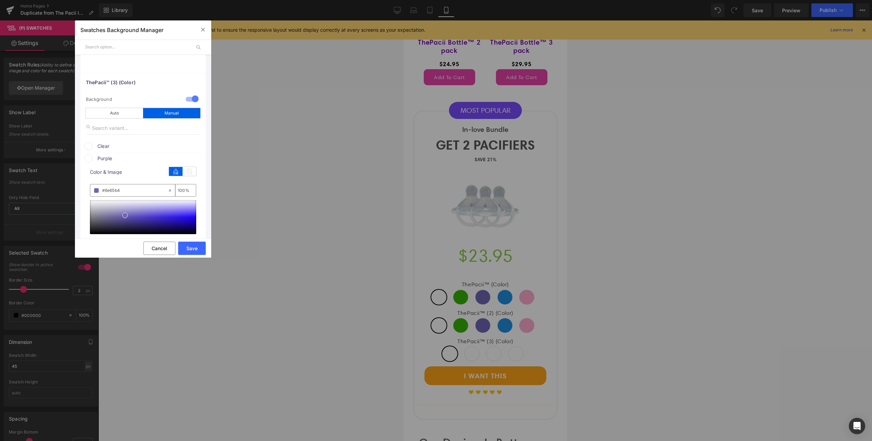
type input "#6e65b4"
click at [110, 159] on span "Purple" at bounding box center [149, 158] width 104 height 8
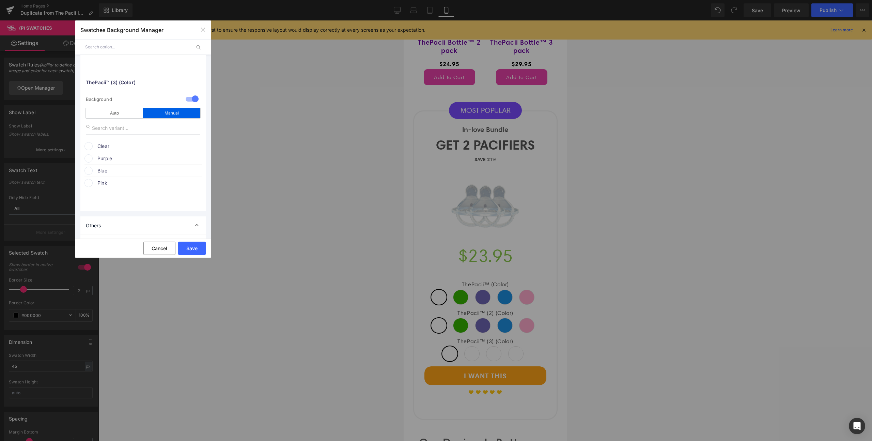
click at [104, 159] on span "Purple" at bounding box center [149, 158] width 104 height 8
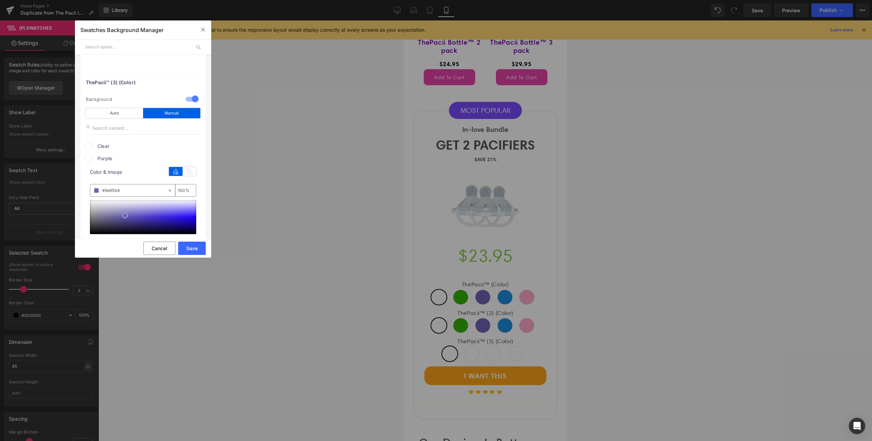
click at [114, 157] on span "Purple" at bounding box center [149, 158] width 104 height 8
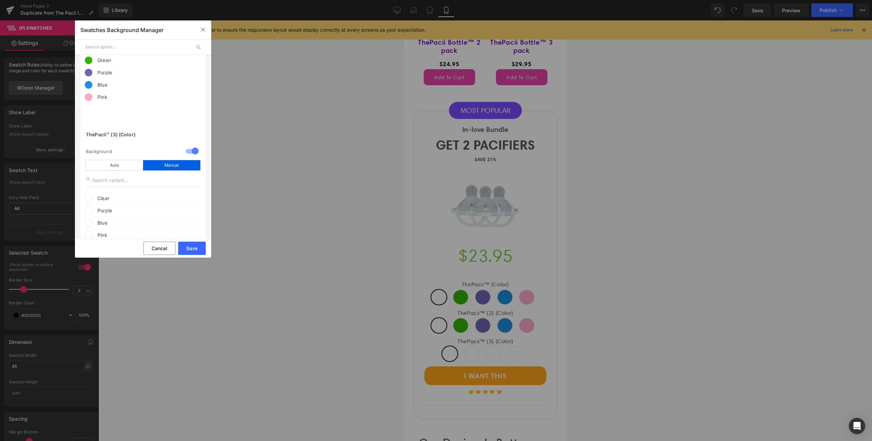
scroll to position [110, 0]
click at [109, 96] on span "Blue" at bounding box center [149, 97] width 104 height 8
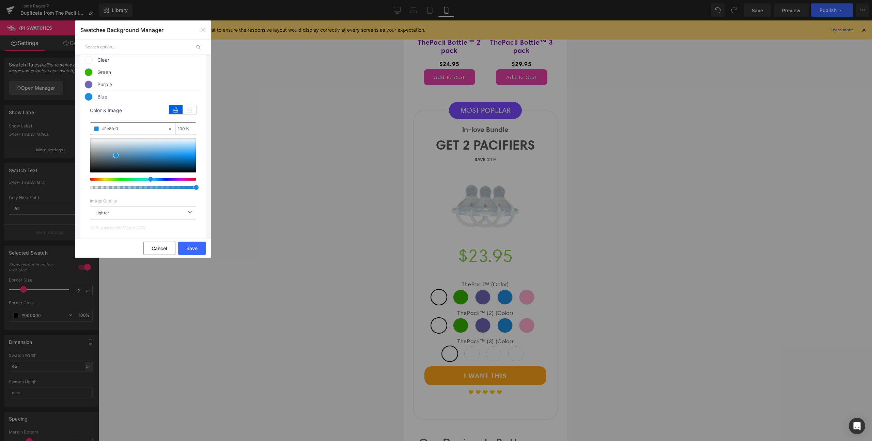
drag, startPoint x: 127, startPoint y: 129, endPoint x: 99, endPoint y: 127, distance: 28.4
click at [99, 127] on div "#1e8fe0" at bounding box center [128, 129] width 77 height 12
click at [111, 96] on span "Blue" at bounding box center [149, 97] width 104 height 8
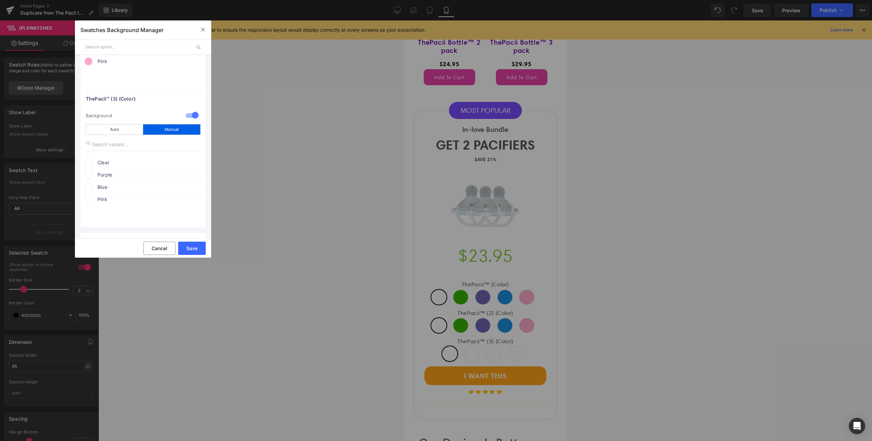
scroll to position [170, 0]
click at [110, 175] on span "Blue" at bounding box center [149, 175] width 104 height 8
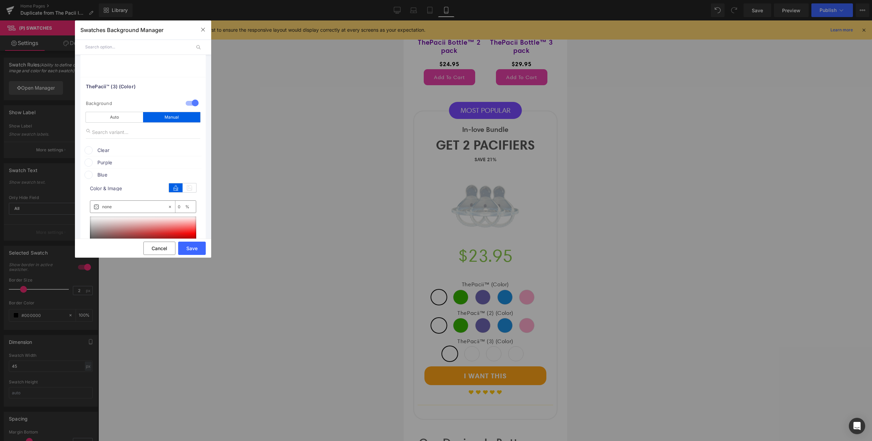
drag, startPoint x: 120, startPoint y: 206, endPoint x: 102, endPoint y: 206, distance: 18.1
click at [102, 206] on input "none" at bounding box center [134, 206] width 65 height 7
paste input "#1e8fe0"
type input "#1e8fe0"
click at [113, 176] on span "Blue" at bounding box center [149, 175] width 104 height 8
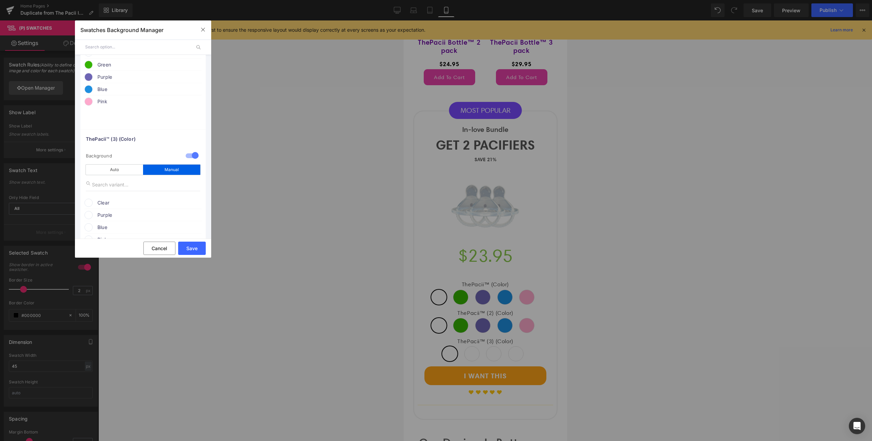
scroll to position [112, 0]
click at [101, 107] on span "Pink" at bounding box center [149, 107] width 104 height 8
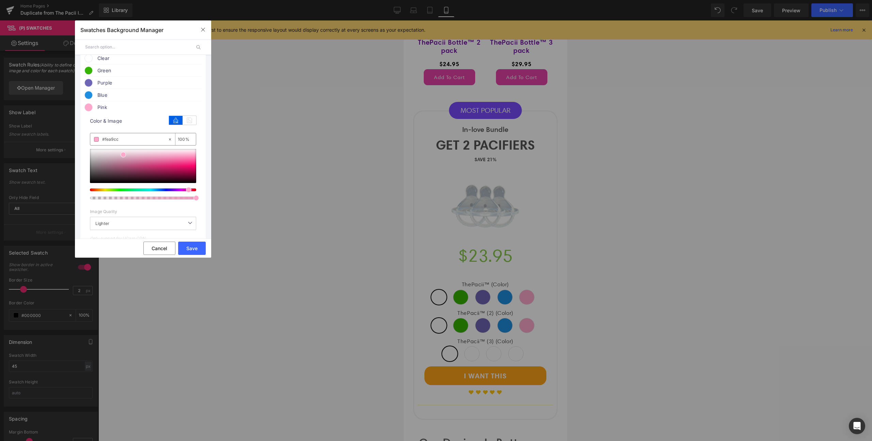
drag, startPoint x: 120, startPoint y: 139, endPoint x: 93, endPoint y: 136, distance: 27.1
click at [90, 140] on div "#fea9cc" at bounding box center [128, 139] width 77 height 12
click at [111, 104] on span "Pink" at bounding box center [149, 107] width 104 height 8
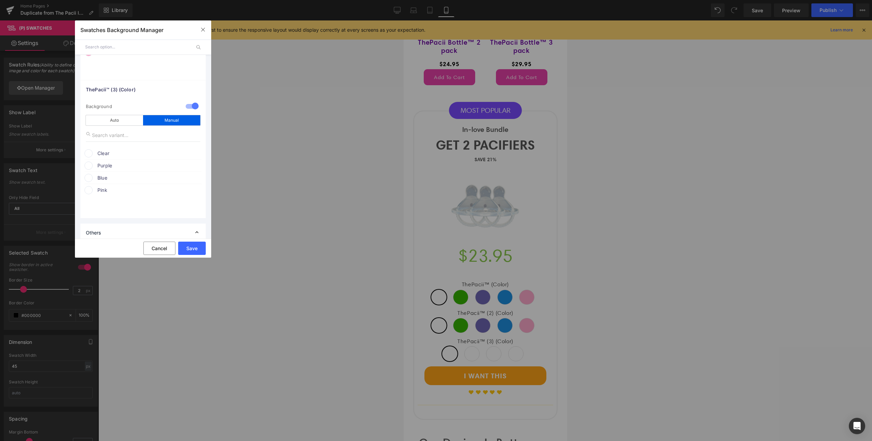
scroll to position [167, 0]
click at [117, 190] on span "Pink" at bounding box center [149, 190] width 104 height 8
drag, startPoint x: 115, startPoint y: 221, endPoint x: 88, endPoint y: 219, distance: 27.7
click at [88, 219] on div "color Color & Image color none 0 % Image Replace Image Upload image or Browse g…" at bounding box center [142, 268] width 117 height 148
paste input "#fea9cc"
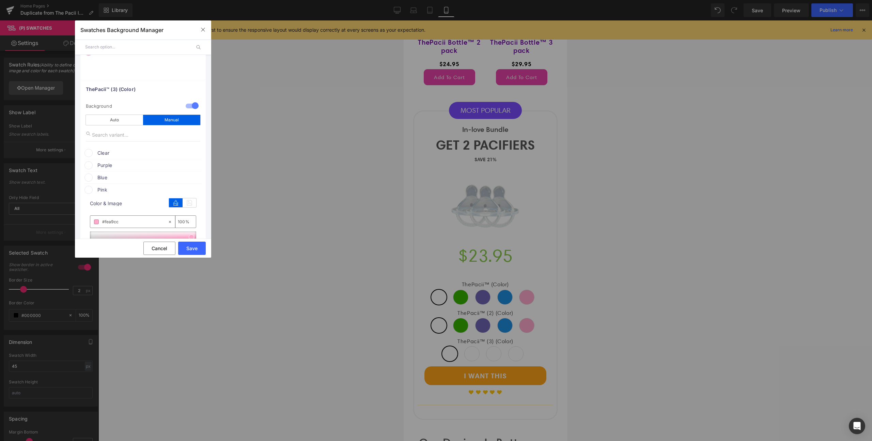
type input "#fea9cc"
click at [121, 187] on span "Pink" at bounding box center [149, 190] width 104 height 8
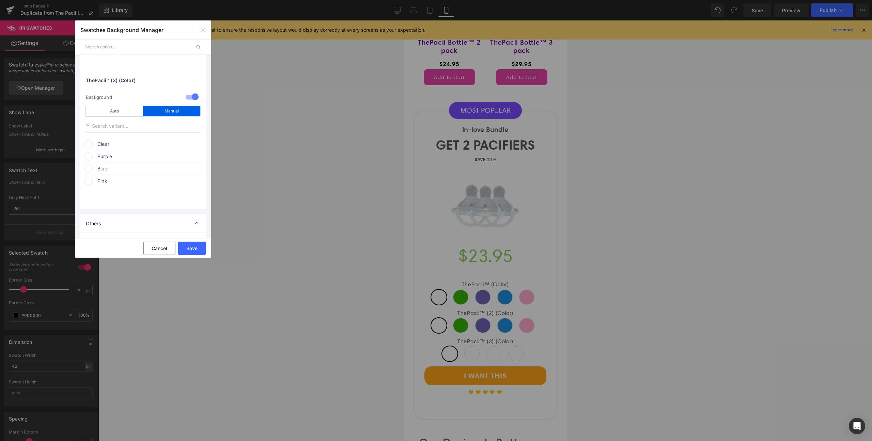
scroll to position [194, 0]
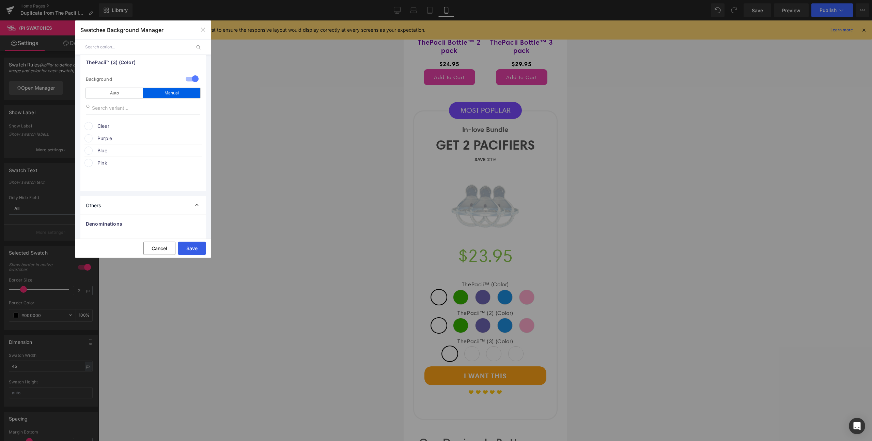
click at [190, 248] on button "Save" at bounding box center [192, 248] width 28 height 13
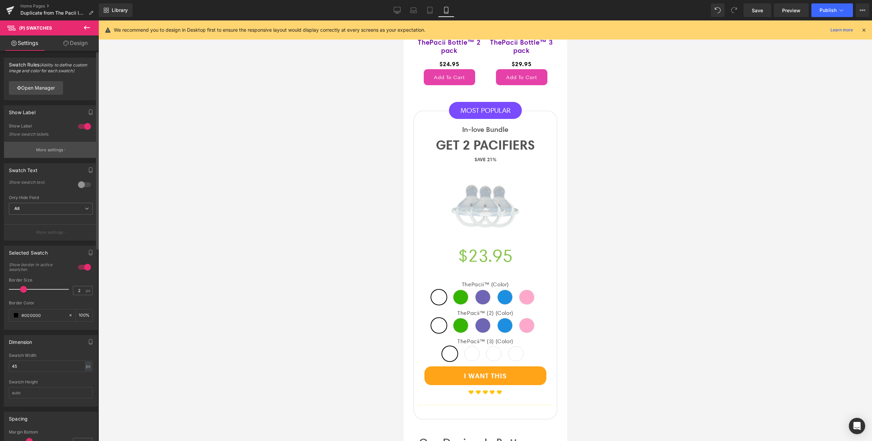
click at [60, 145] on button "More settings" at bounding box center [50, 150] width 93 height 16
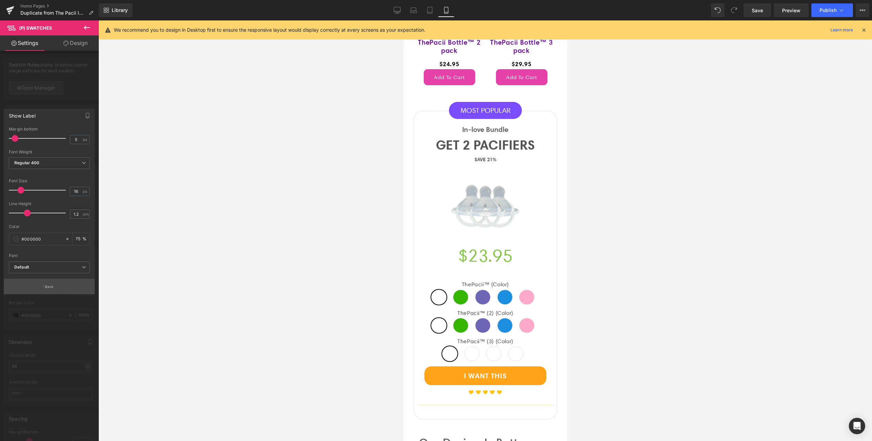
click at [72, 288] on button "Back" at bounding box center [49, 286] width 91 height 15
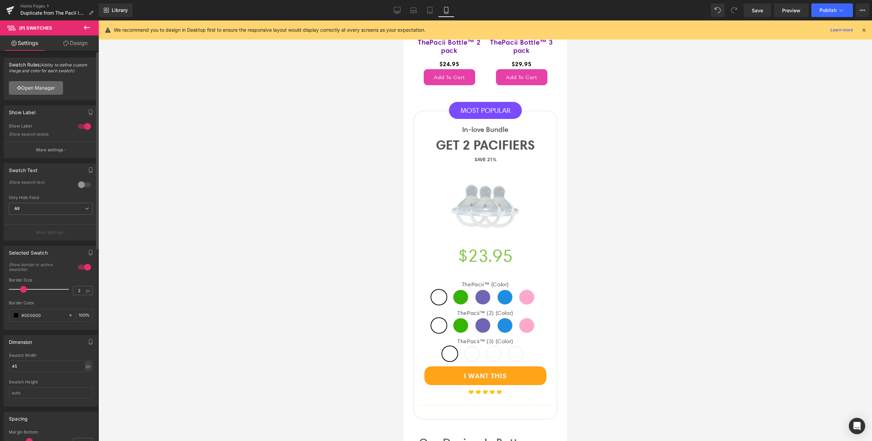
click at [46, 91] on link "Open Manager" at bounding box center [36, 88] width 54 height 14
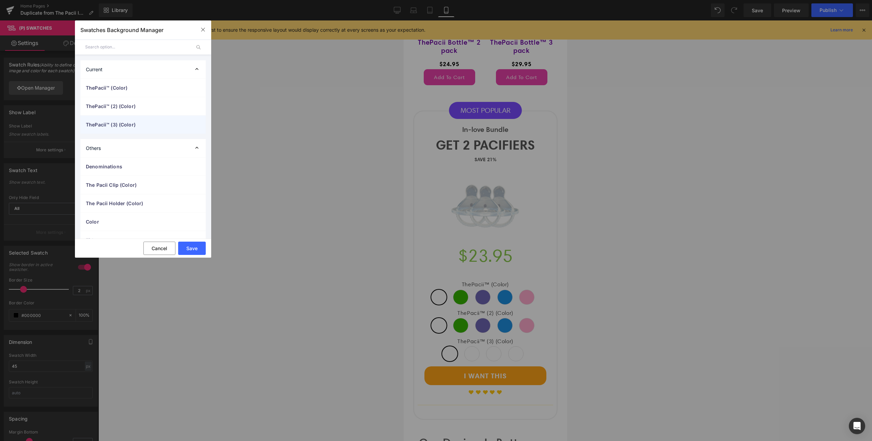
scroll to position [1, 0]
click at [132, 115] on div "ThePacii™ (3) (Color)" at bounding box center [142, 123] width 125 height 18
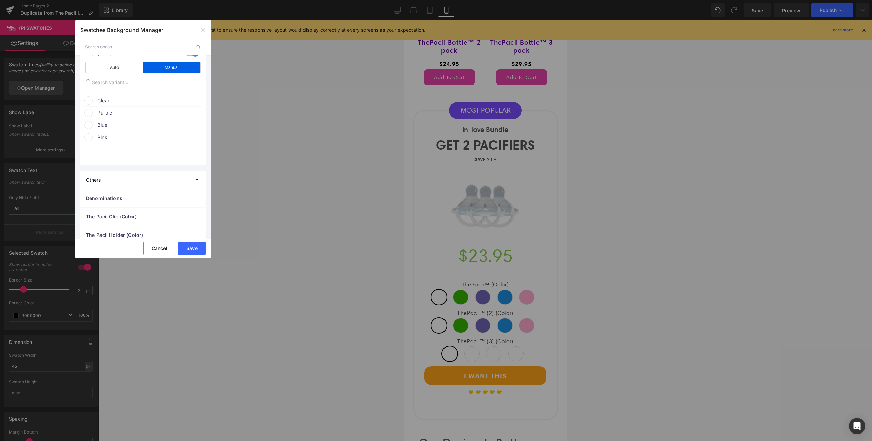
click at [114, 138] on span "Pink" at bounding box center [149, 137] width 104 height 8
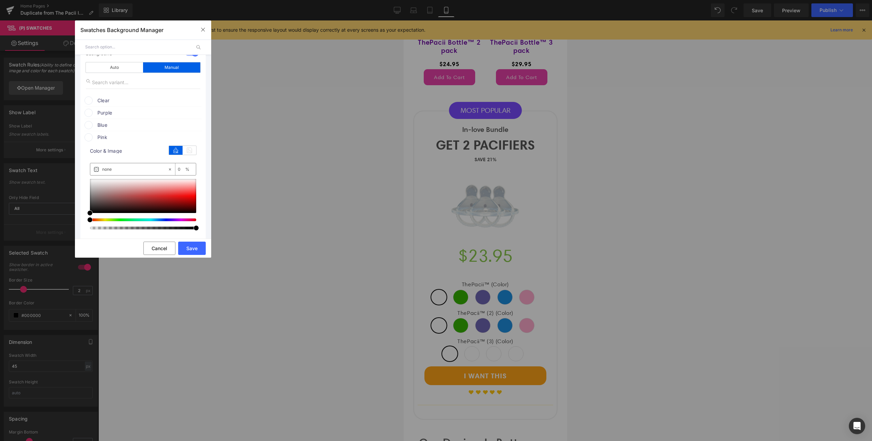
drag, startPoint x: 124, startPoint y: 168, endPoint x: 93, endPoint y: 165, distance: 31.2
click at [93, 165] on div "none" at bounding box center [128, 169] width 77 height 12
paste input "#fea9cc"
click at [127, 171] on input "#fea9cc" at bounding box center [134, 169] width 65 height 7
type input "#fea9cc"
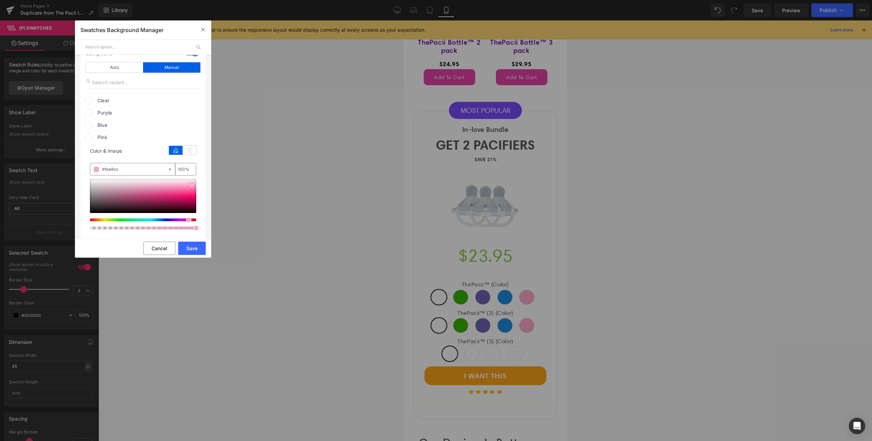
click at [193, 185] on span at bounding box center [191, 184] width 5 height 5
click at [175, 169] on div "0 %" at bounding box center [183, 169] width 16 height 12
click at [178, 169] on input "0" at bounding box center [181, 168] width 7 height 7
click at [112, 170] on input "#fea9cc" at bounding box center [134, 169] width 65 height 7
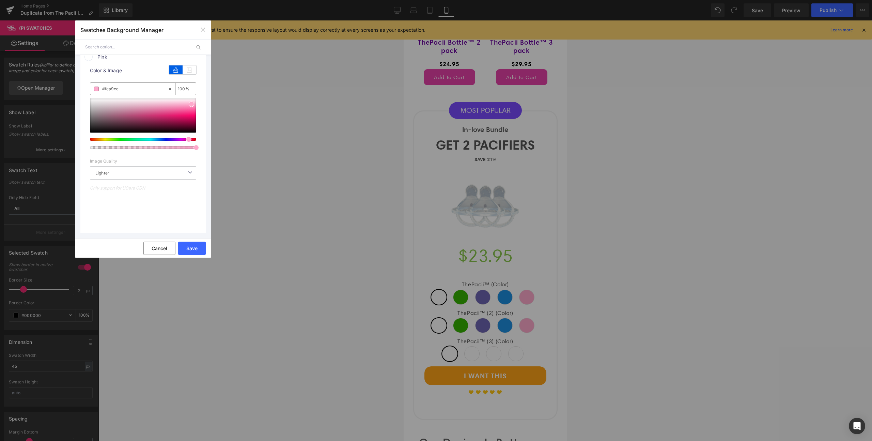
scroll to position [169, 0]
click at [109, 174] on span "Lighter" at bounding box center [143, 171] width 106 height 13
click at [113, 172] on span "Lighter" at bounding box center [143, 171] width 106 height 13
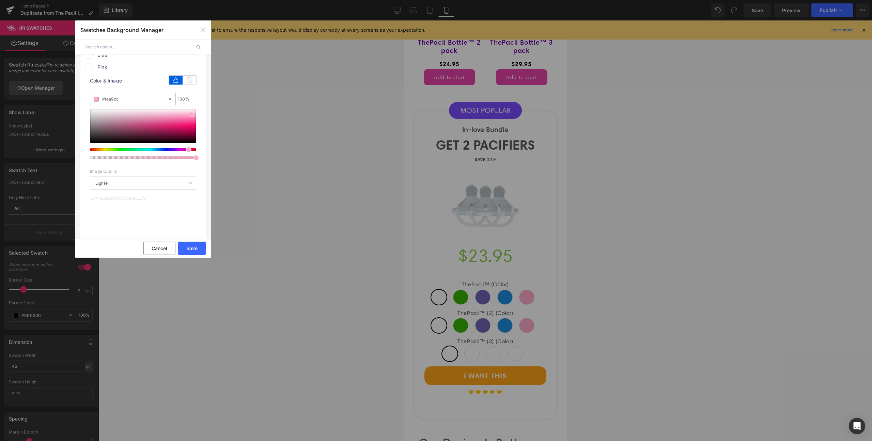
click at [119, 67] on span "Pink" at bounding box center [149, 67] width 104 height 8
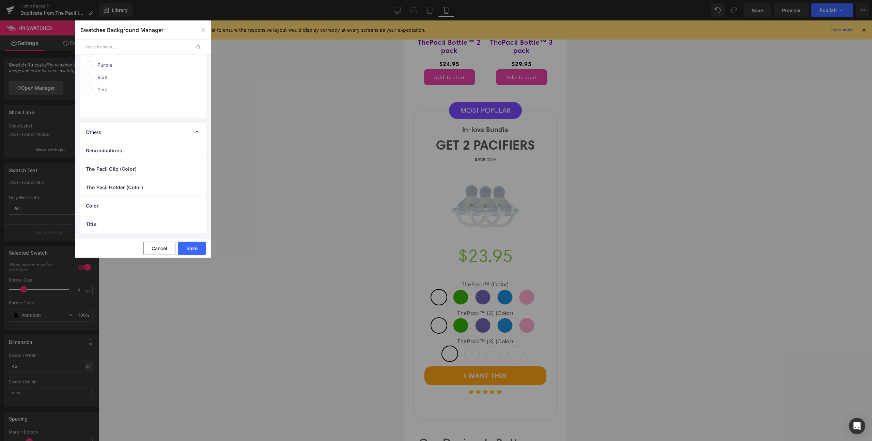
click at [110, 89] on span "Pink" at bounding box center [149, 90] width 104 height 8
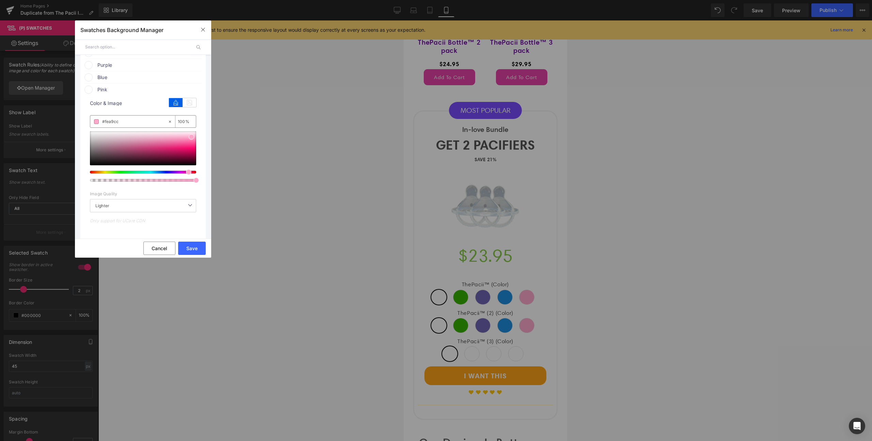
scroll to position [158, 0]
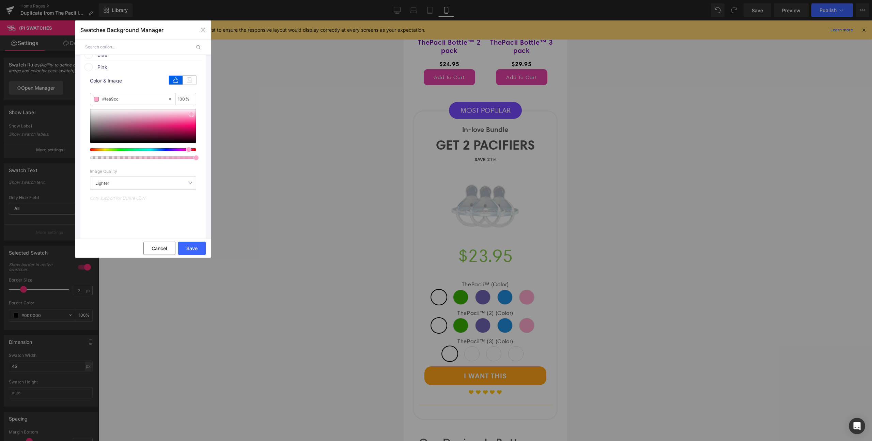
click at [122, 98] on input "#fea9cc" at bounding box center [134, 98] width 65 height 7
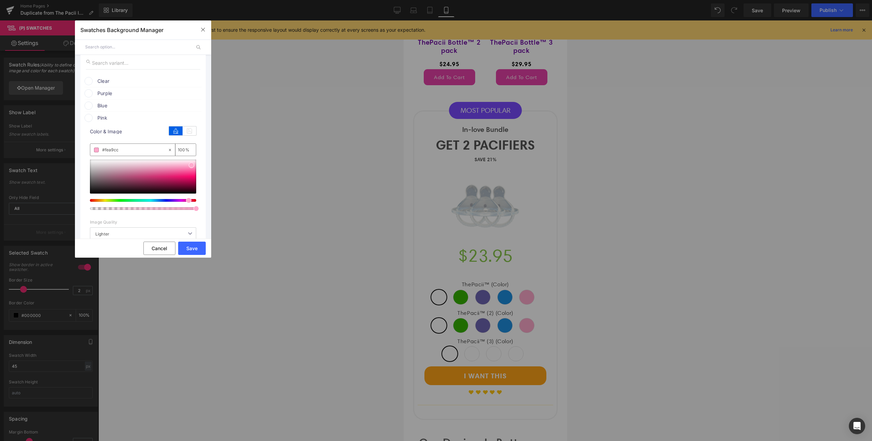
scroll to position [98, 0]
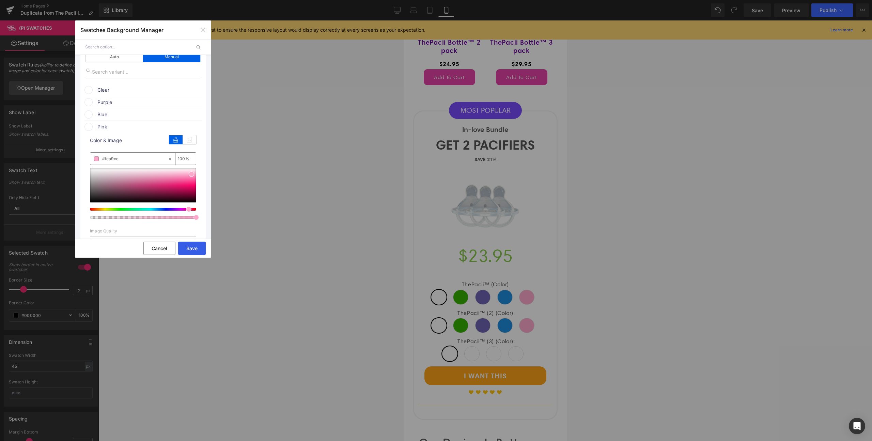
click at [191, 245] on button "Save" at bounding box center [192, 248] width 28 height 13
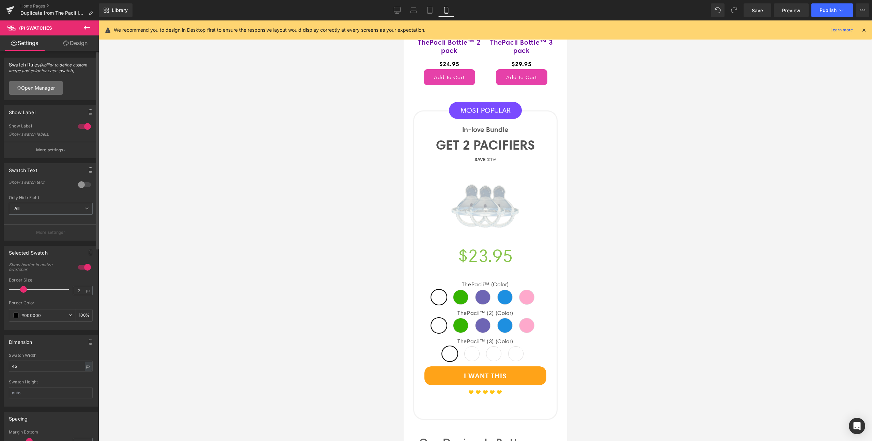
click at [36, 91] on link "Open Manager" at bounding box center [36, 88] width 54 height 14
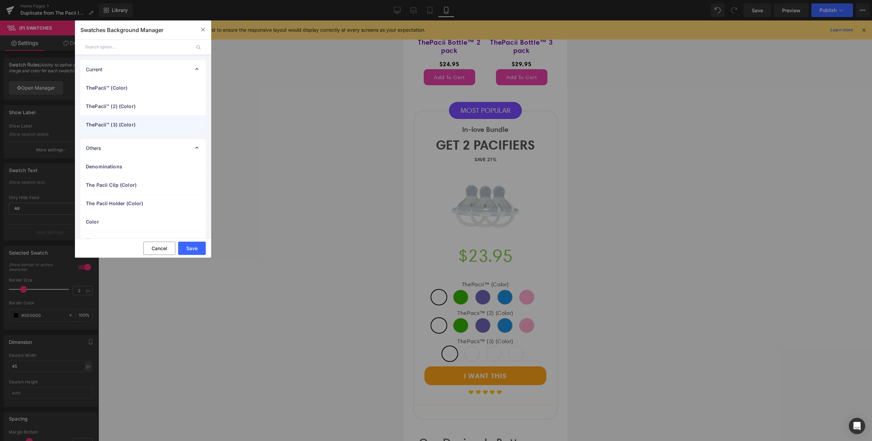
click at [121, 128] on div "ThePacii™ (3) (Color)" at bounding box center [142, 125] width 125 height 18
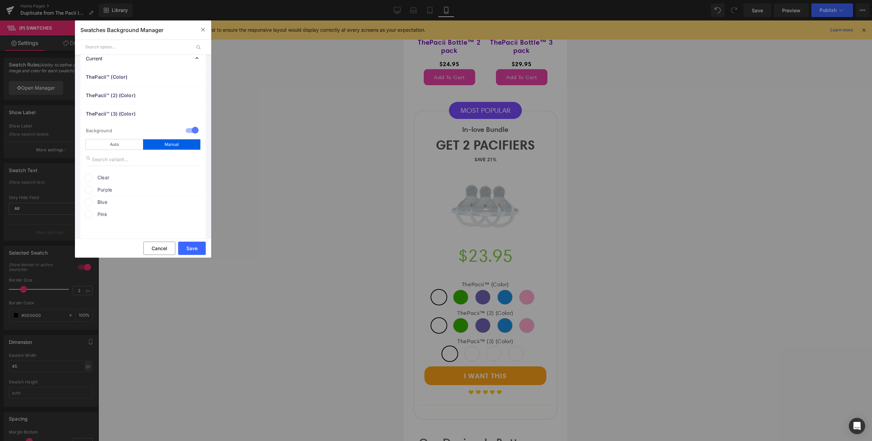
scroll to position [13, 0]
click at [103, 212] on span "Pink" at bounding box center [149, 213] width 104 height 8
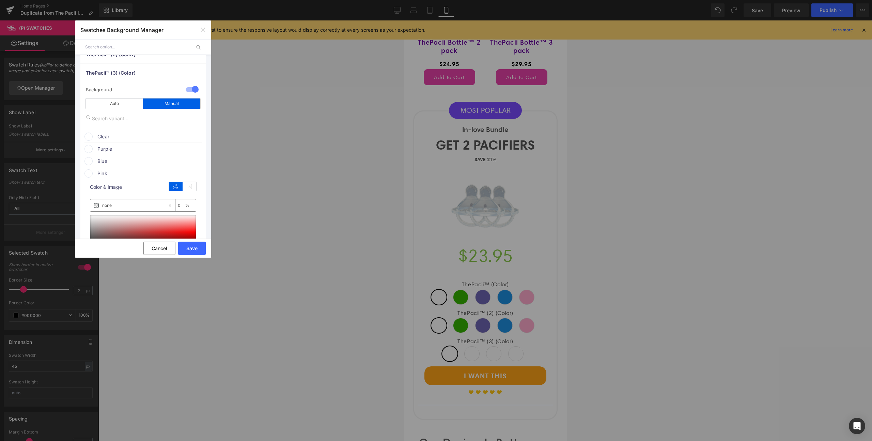
scroll to position [66, 0]
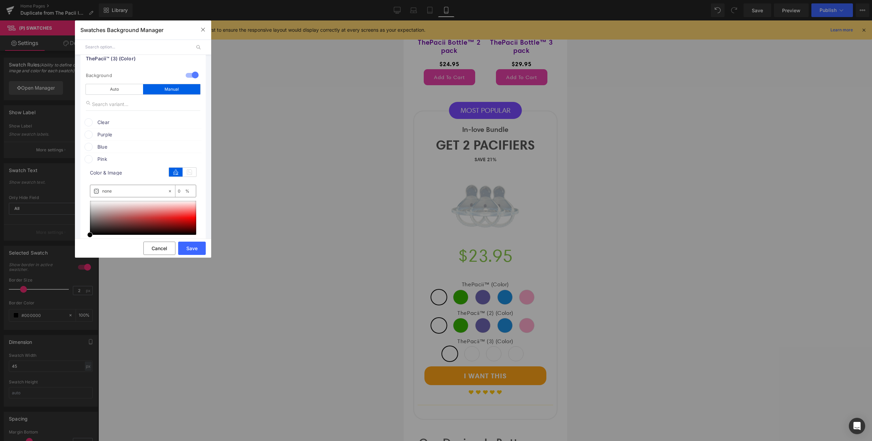
click at [122, 187] on input "none" at bounding box center [134, 190] width 65 height 7
click at [124, 188] on input "none" at bounding box center [134, 190] width 65 height 7
paste input "#fea9cc"
drag, startPoint x: 192, startPoint y: 204, endPoint x: 195, endPoint y: 207, distance: 4.4
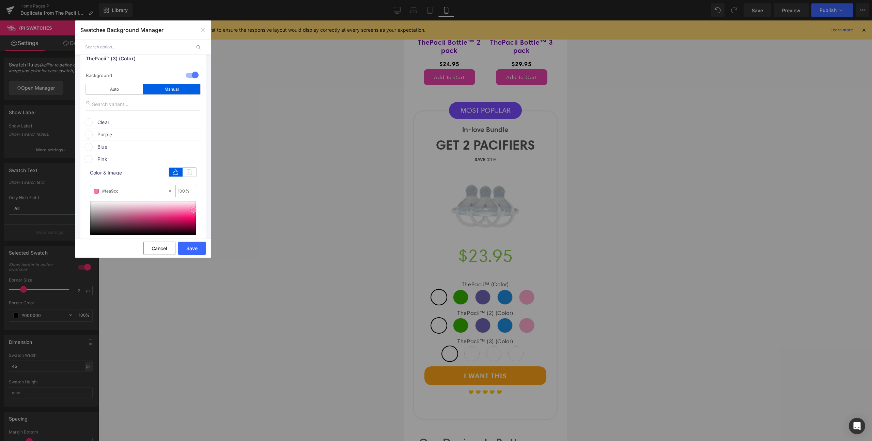
click at [195, 207] on span at bounding box center [193, 209] width 5 height 5
drag, startPoint x: 193, startPoint y: 210, endPoint x: 196, endPoint y: 206, distance: 4.3
click at [196, 206] on div "color Color & Image color #fea9cc 0 % Image Replace Image Upload image or Brows…" at bounding box center [142, 237] width 117 height 148
drag, startPoint x: 122, startPoint y: 190, endPoint x: 90, endPoint y: 187, distance: 31.9
click at [90, 187] on div "#fea4c9" at bounding box center [128, 191] width 77 height 12
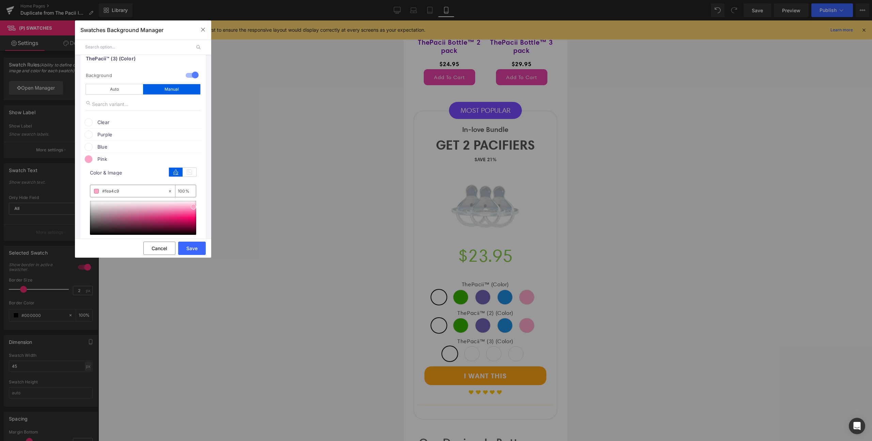
paste input "9cc"
type input "#fea9cc"
click at [191, 207] on span at bounding box center [191, 206] width 5 height 5
click at [192, 207] on span at bounding box center [191, 206] width 5 height 5
click at [194, 206] on span at bounding box center [192, 205] width 5 height 5
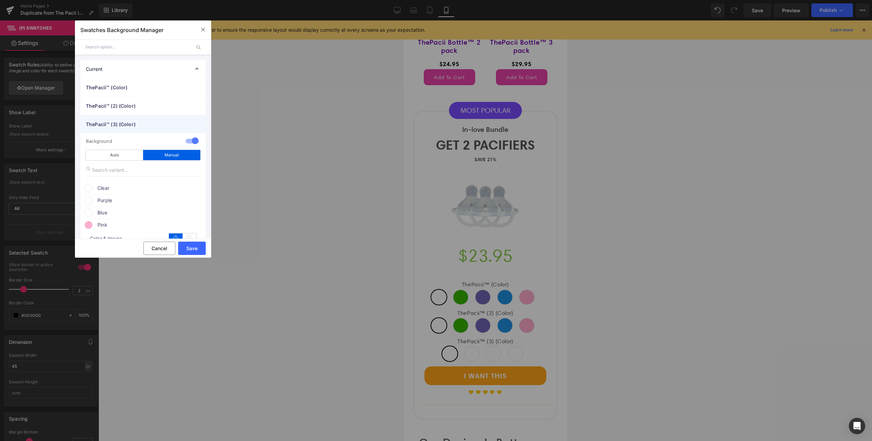
scroll to position [0, 0]
click at [118, 106] on span "ThePacii™ (2) (Color)" at bounding box center [136, 106] width 101 height 7
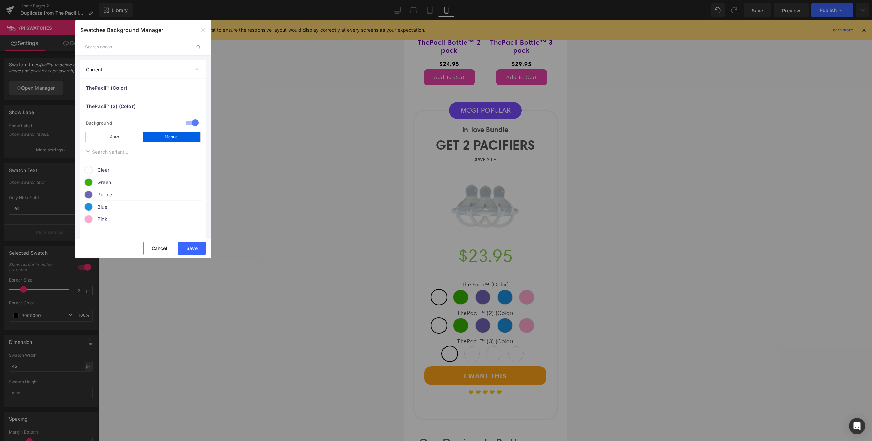
click at [111, 210] on span "Blue" at bounding box center [149, 207] width 104 height 8
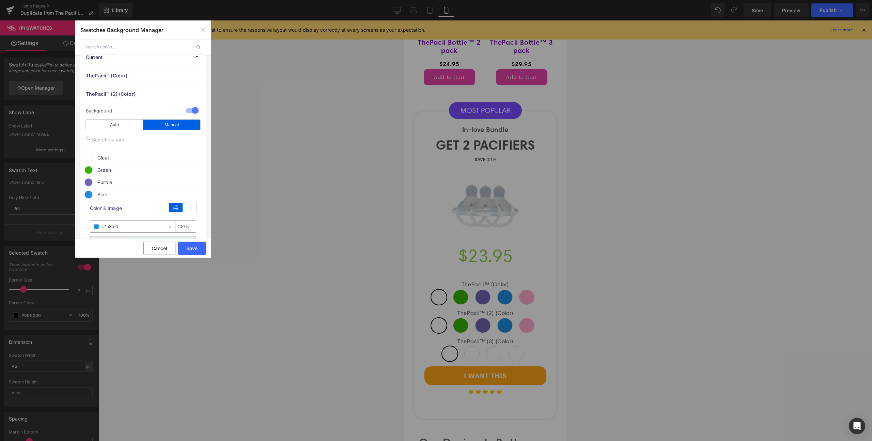
scroll to position [28, 0]
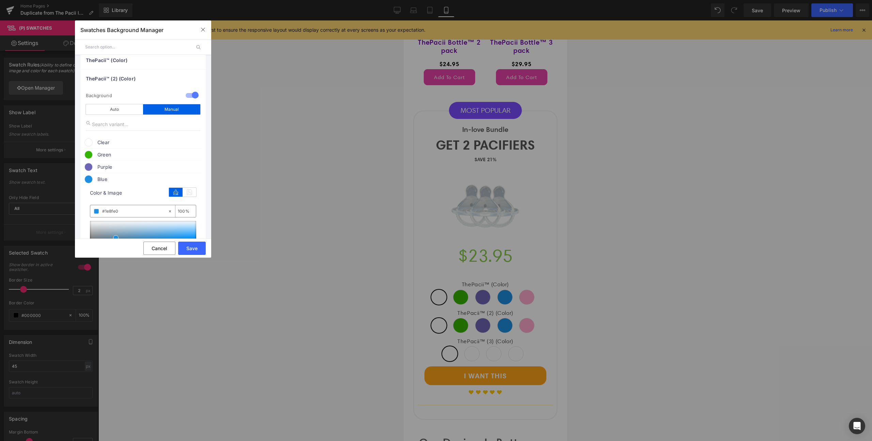
drag, startPoint x: 126, startPoint y: 212, endPoint x: 94, endPoint y: 213, distance: 31.7
click at [94, 213] on div "#1e8fe0" at bounding box center [128, 211] width 77 height 12
click at [109, 180] on span "Blue" at bounding box center [149, 179] width 104 height 8
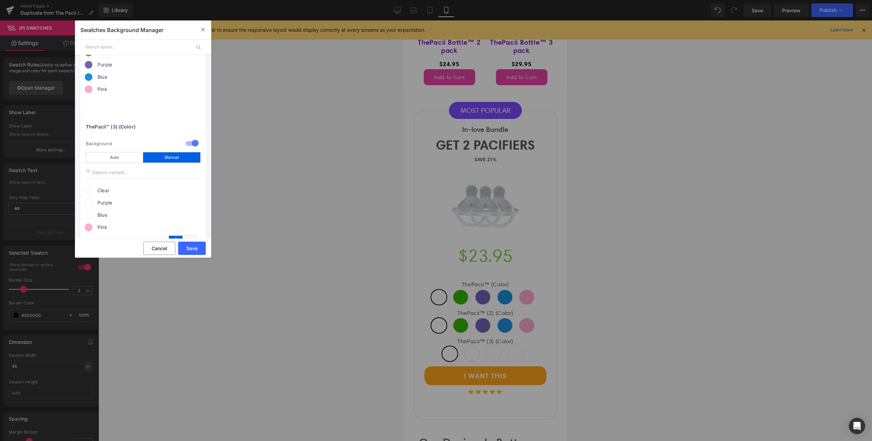
scroll to position [154, 0]
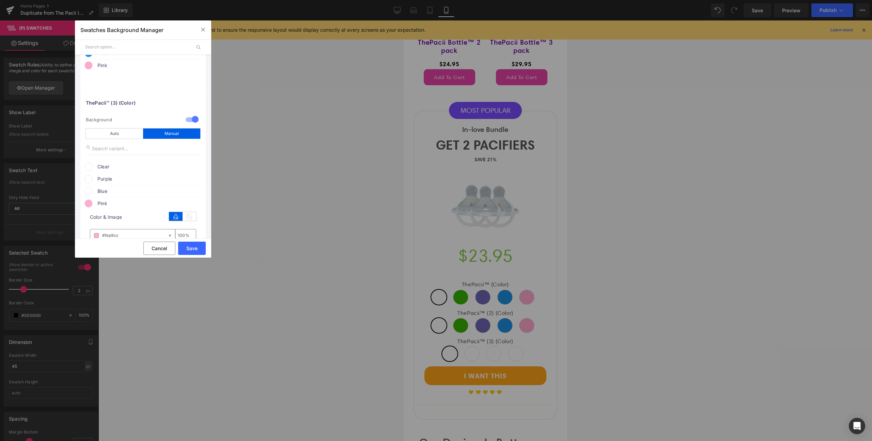
click at [113, 193] on span "Blue" at bounding box center [149, 191] width 104 height 8
drag, startPoint x: 126, startPoint y: 227, endPoint x: 97, endPoint y: 219, distance: 29.7
click at [97, 219] on div "none" at bounding box center [128, 223] width 77 height 12
paste input "#1e8fe0"
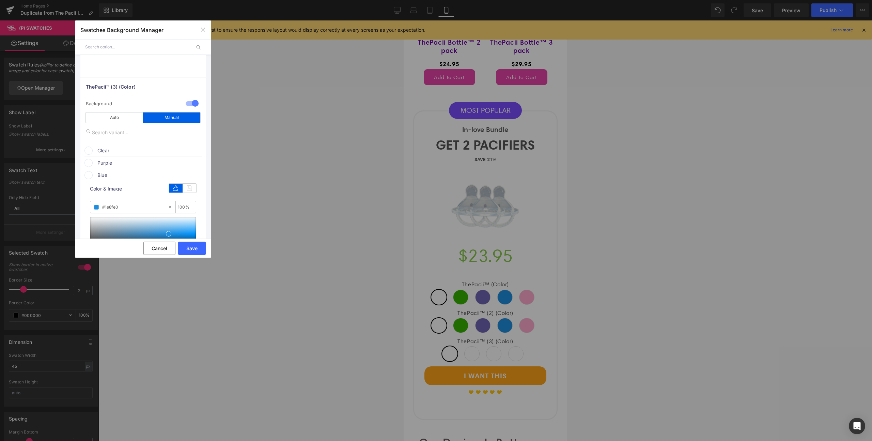
scroll to position [222, 0]
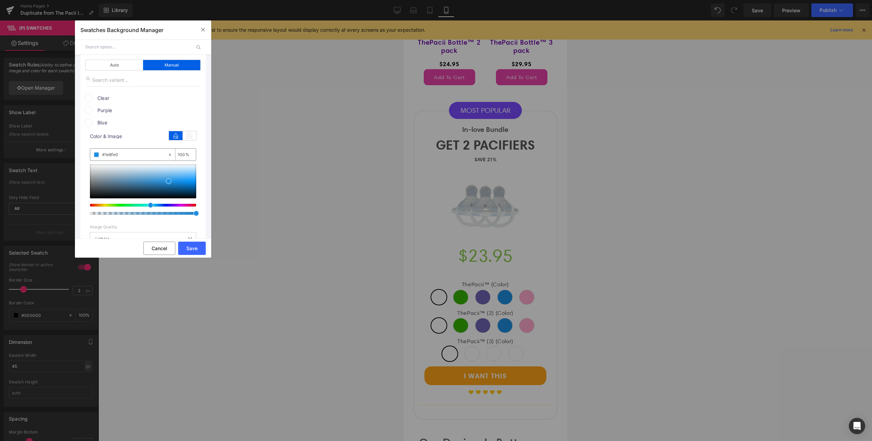
type input "#1e8fe0"
drag, startPoint x: 165, startPoint y: 156, endPoint x: 160, endPoint y: 153, distance: 6.0
click at [175, 153] on div "0 %" at bounding box center [183, 155] width 16 height 12
drag, startPoint x: 176, startPoint y: 157, endPoint x: 184, endPoint y: 159, distance: 8.9
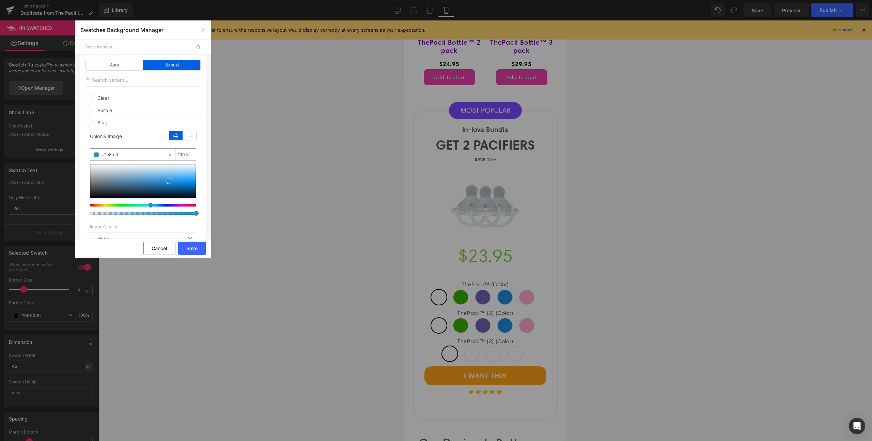
click at [185, 159] on div "#1e8fe0 0 %" at bounding box center [143, 154] width 106 height 13
drag, startPoint x: 184, startPoint y: 157, endPoint x: 179, endPoint y: 155, distance: 5.0
click at [179, 155] on div "#1e8fe0 0 %" at bounding box center [143, 154] width 106 height 13
type input "1"
type input "0"
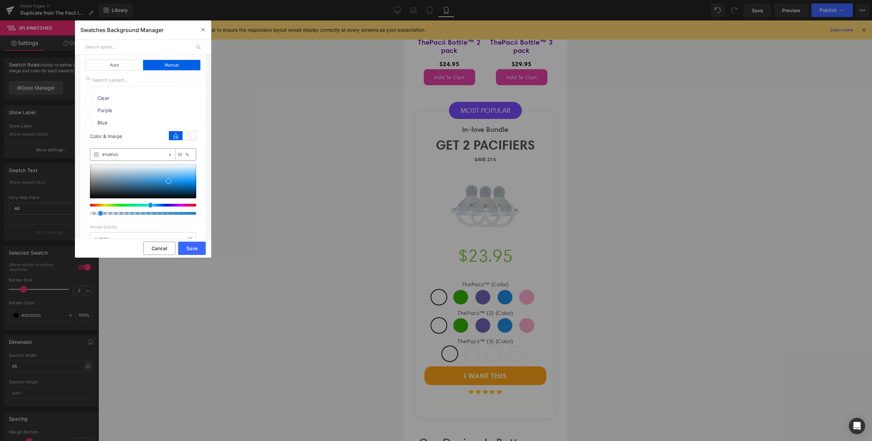
type input "100"
click at [114, 122] on span "Blue" at bounding box center [149, 123] width 104 height 8
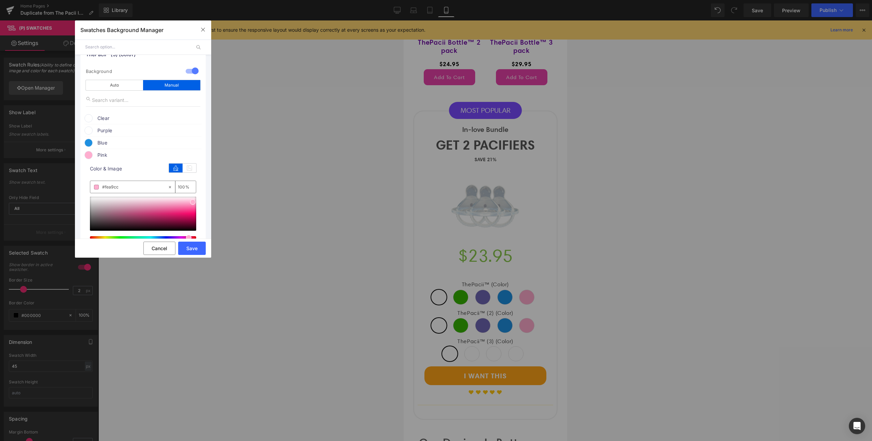
scroll to position [92, 0]
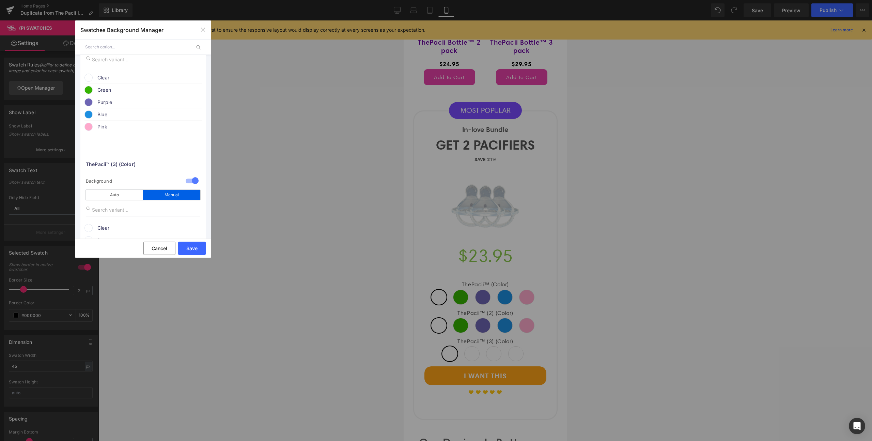
click at [111, 102] on span "Purple" at bounding box center [149, 102] width 104 height 8
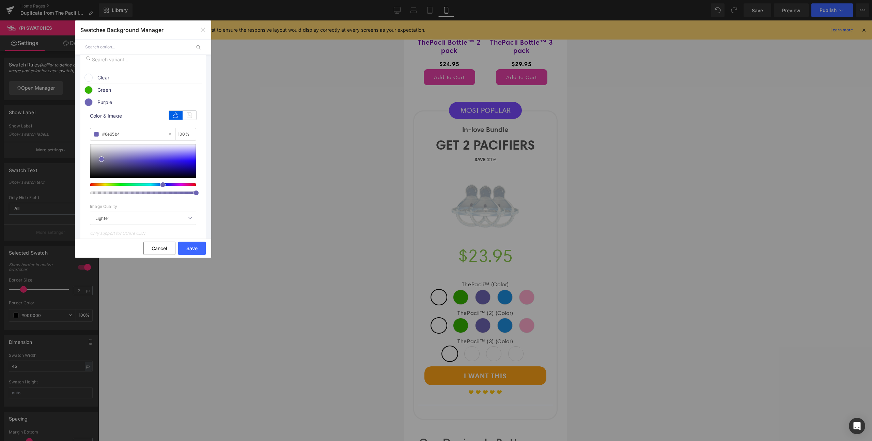
drag, startPoint x: 126, startPoint y: 132, endPoint x: 99, endPoint y: 131, distance: 27.0
click at [99, 131] on div "#6e65b4" at bounding box center [128, 134] width 77 height 12
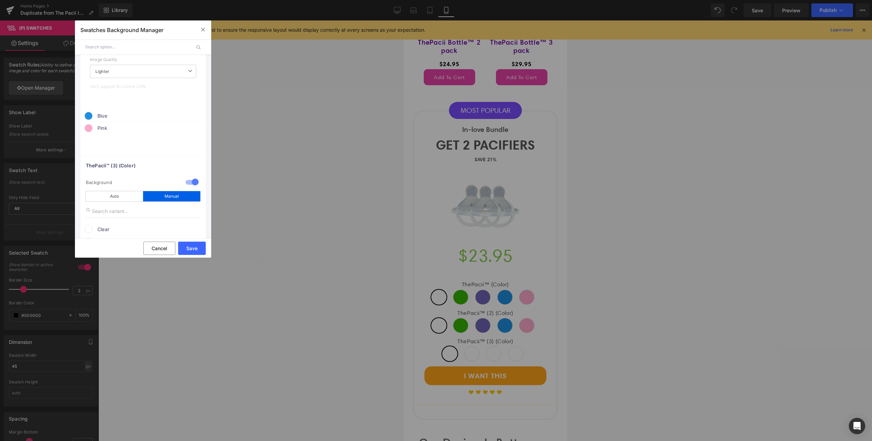
scroll to position [347, 0]
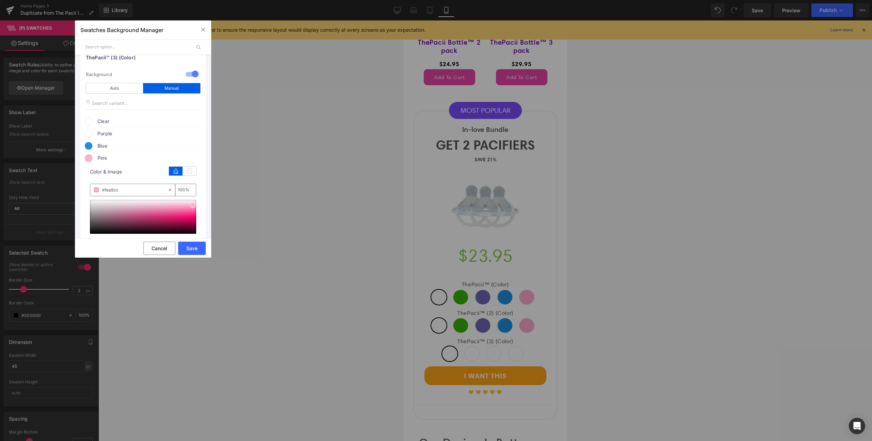
click at [109, 137] on span "Purple" at bounding box center [149, 133] width 104 height 8
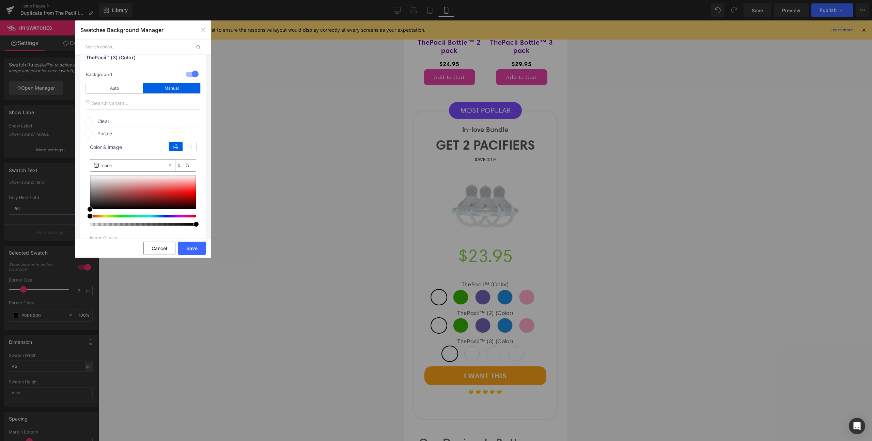
click at [122, 164] on input "none" at bounding box center [134, 165] width 65 height 7
paste input "#6e65b4"
type input "#6e65b4"
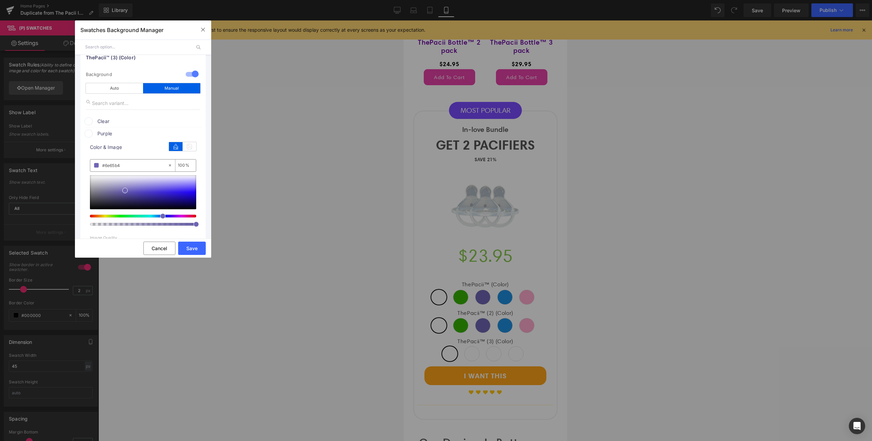
drag, startPoint x: 166, startPoint y: 165, endPoint x: 160, endPoint y: 163, distance: 6.8
click at [175, 163] on div "0 %" at bounding box center [183, 165] width 16 height 12
type input "1000"
click at [201, 128] on div "1 Background manual Auto Manual Image Color Type Image Image Color Clear color …" at bounding box center [142, 274] width 125 height 416
click at [118, 135] on span "Purple" at bounding box center [149, 133] width 104 height 8
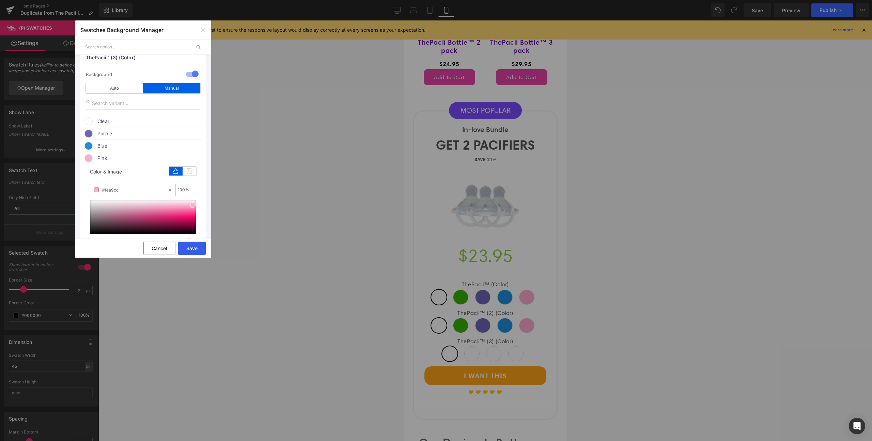
click at [192, 248] on button "Save" at bounding box center [192, 248] width 28 height 13
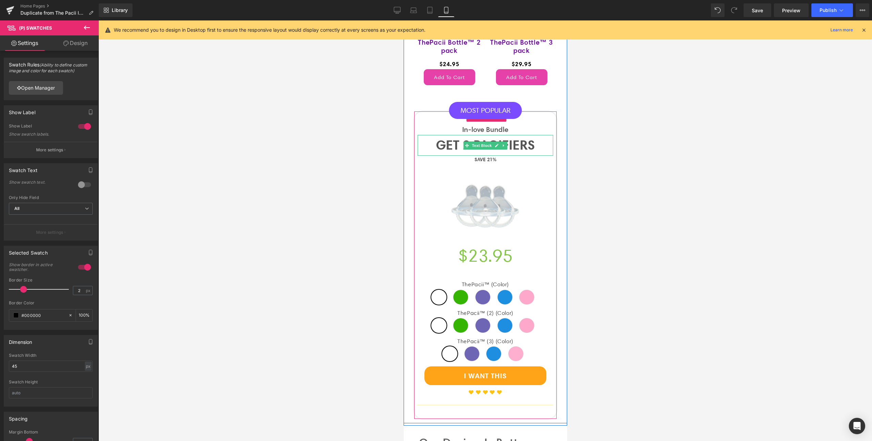
click at [458, 151] on p "GET 2 PACIFIERS" at bounding box center [485, 145] width 136 height 21
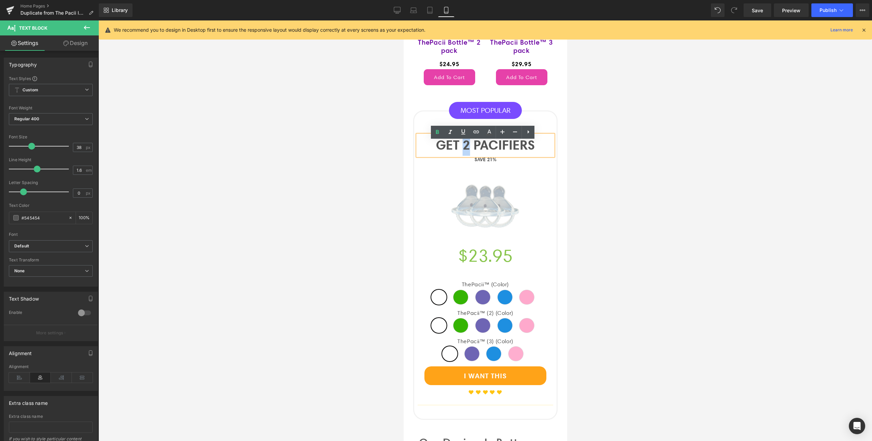
click at [462, 153] on p "GET 2 PACIFIERS" at bounding box center [485, 145] width 136 height 21
click at [677, 169] on div at bounding box center [485, 230] width 774 height 420
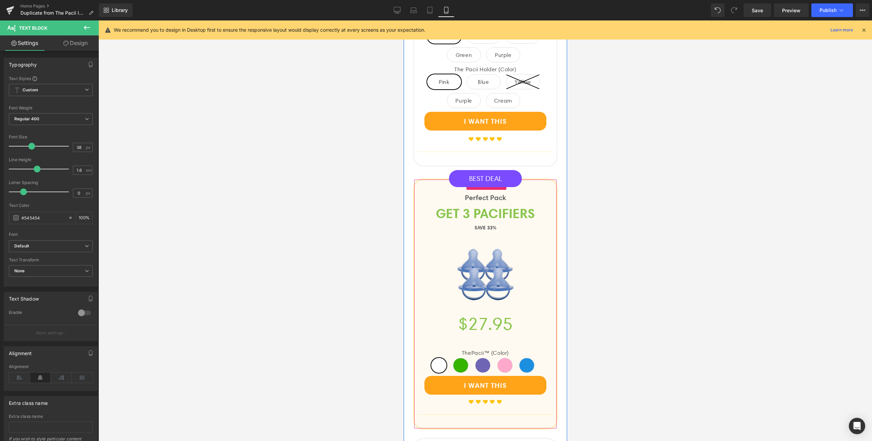
scroll to position [1065, 0]
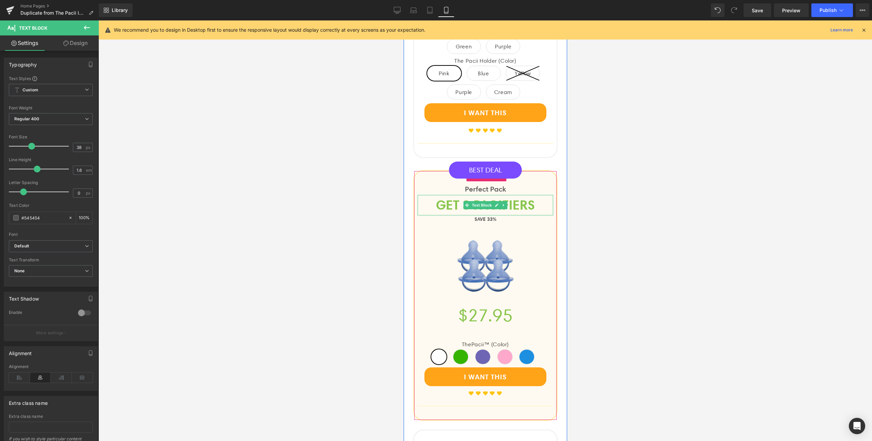
click at [458, 207] on p "GET 3 PACIFIERS" at bounding box center [485, 205] width 136 height 21
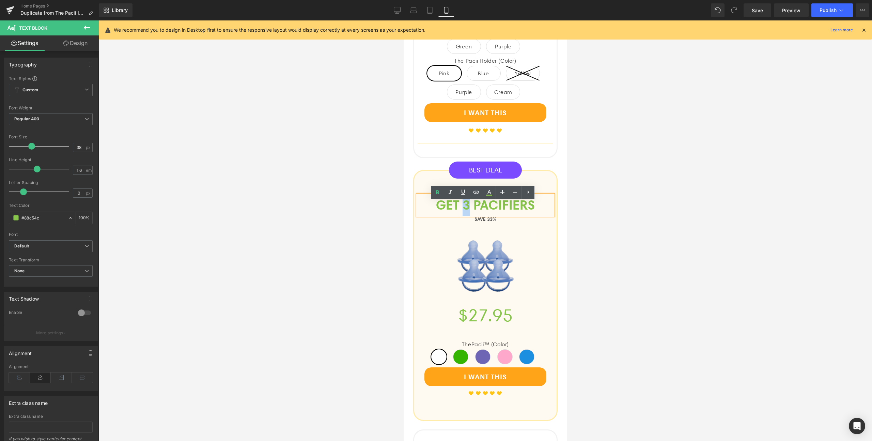
click at [462, 213] on p "GET 3 PACIFIERS" at bounding box center [485, 205] width 136 height 21
click at [617, 220] on div at bounding box center [485, 230] width 774 height 420
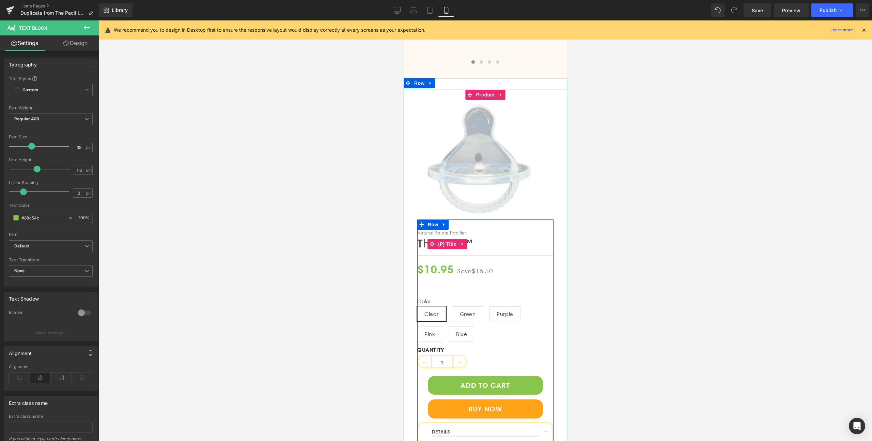
scroll to position [2781, 0]
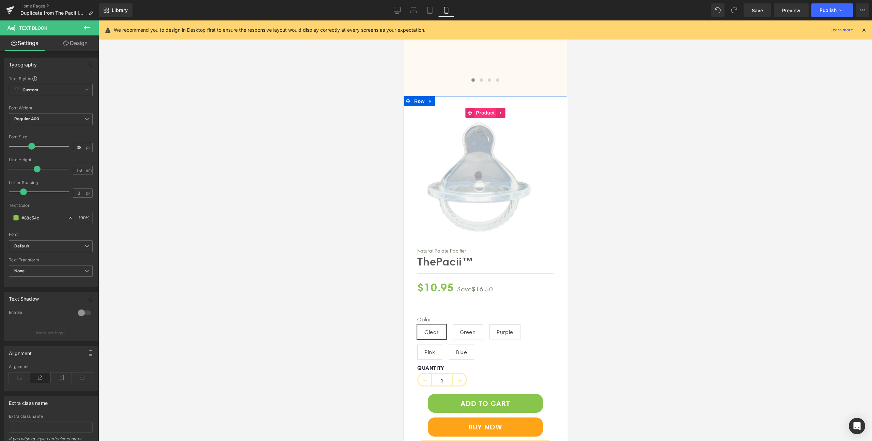
click at [479, 118] on span "Product" at bounding box center [485, 113] width 22 height 10
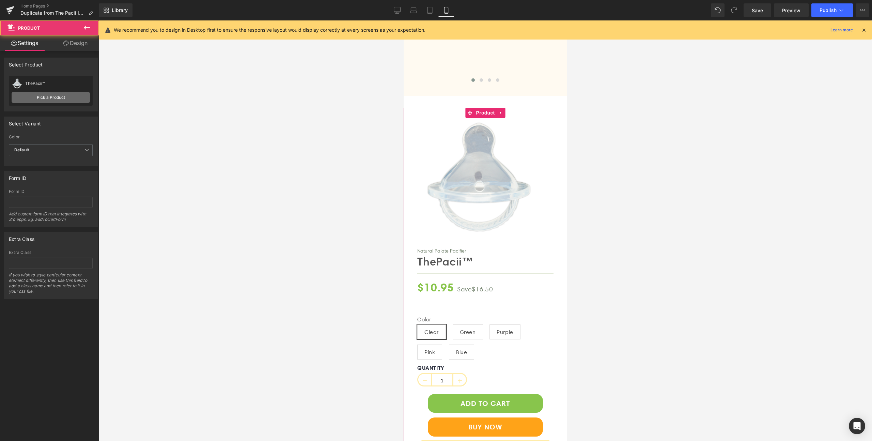
click at [64, 98] on link "Pick a Product" at bounding box center [51, 97] width 78 height 11
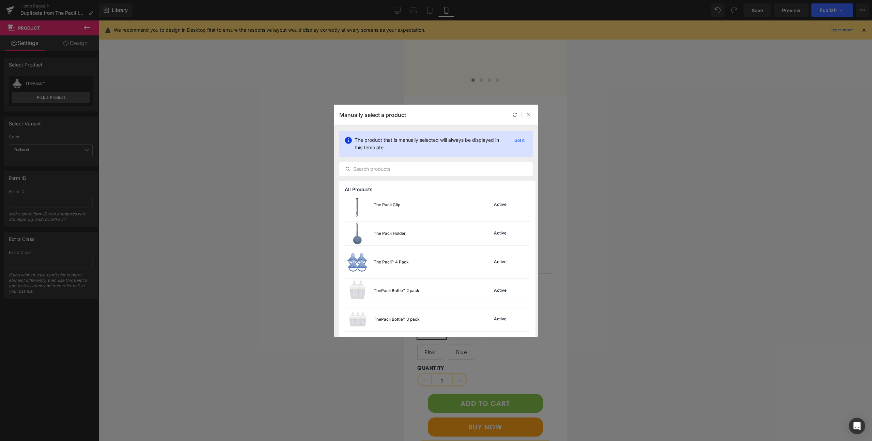
scroll to position [206, 0]
click at [443, 297] on div "ThePacii™ 2 Pack Active" at bounding box center [437, 290] width 185 height 24
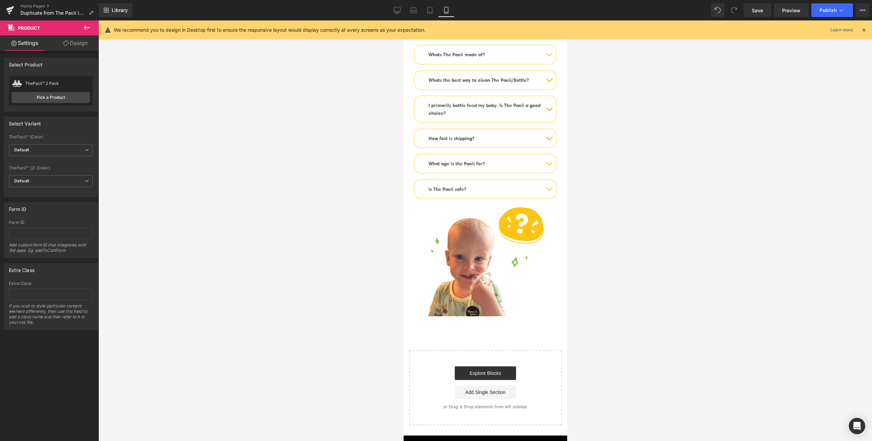
scroll to position [3593, 0]
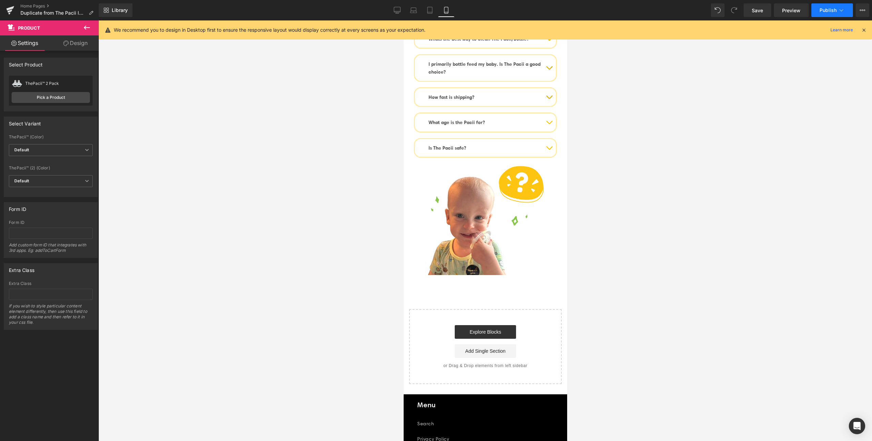
click at [825, 11] on span "Publish" at bounding box center [828, 9] width 17 height 5
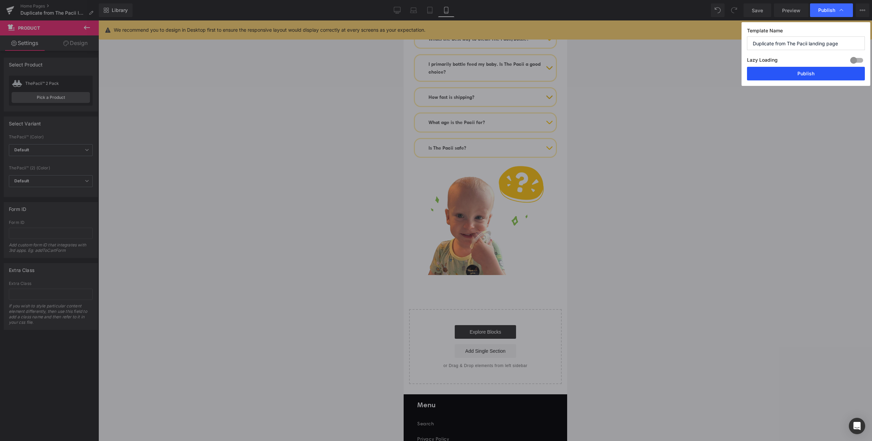
click at [800, 71] on button "Publish" at bounding box center [806, 74] width 118 height 14
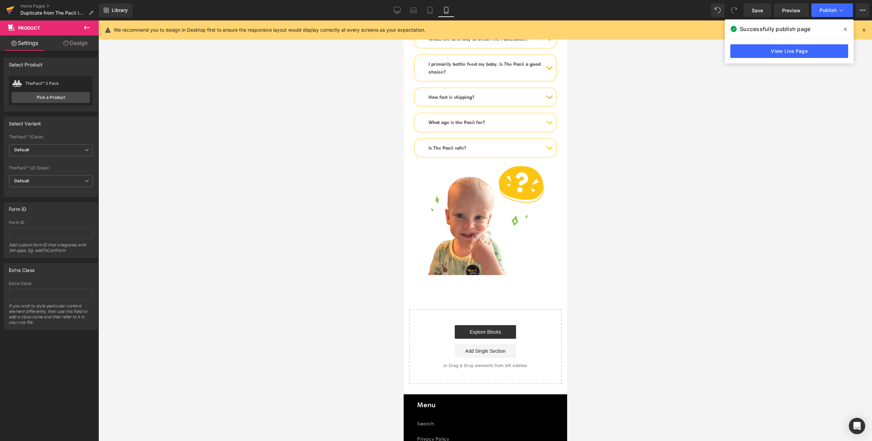
click at [11, 11] on icon at bounding box center [9, 11] width 5 height 3
